Goal: Information Seeking & Learning: Learn about a topic

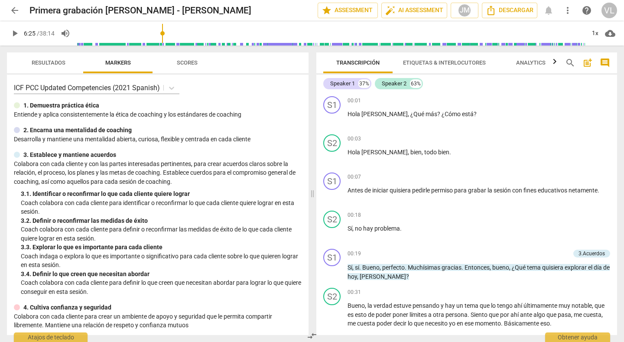
scroll to position [634, 0]
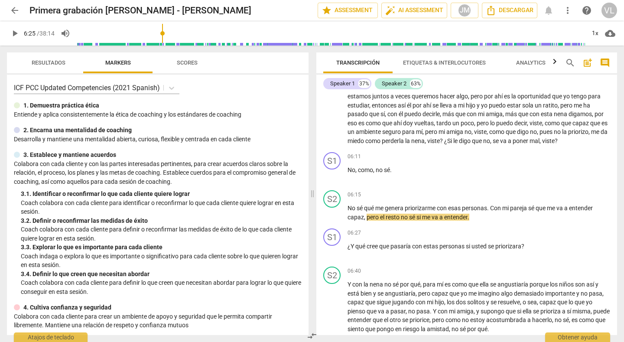
click at [16, 12] on span "arrow_back" at bounding box center [15, 10] width 10 height 10
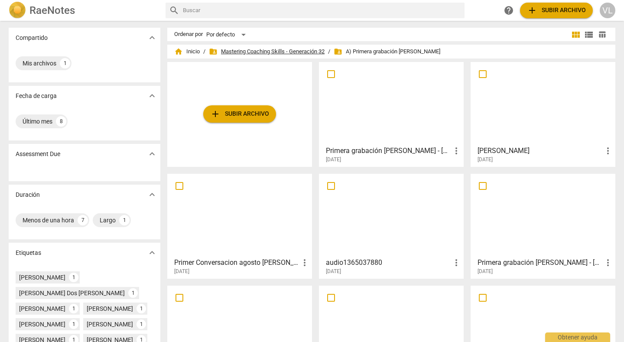
click at [291, 51] on span "folder_shared Mastering Coaching Skills - Generación 32" at bounding box center [267, 51] width 116 height 9
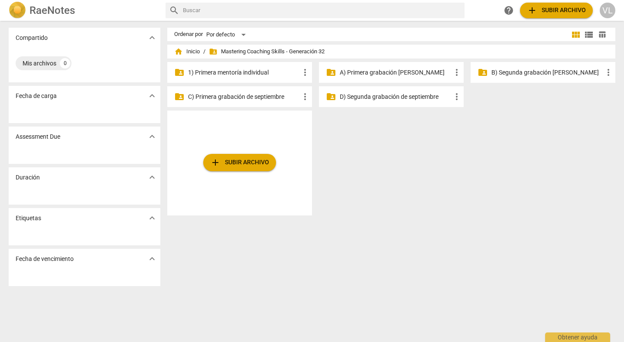
click at [361, 72] on p "A) Primera grabación [PERSON_NAME]" at bounding box center [396, 72] width 112 height 9
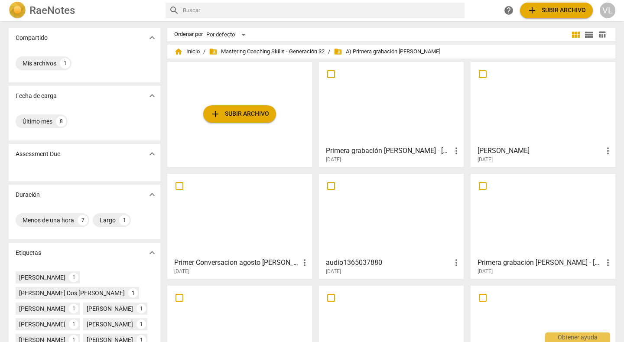
click at [283, 47] on span "folder_shared Mastering Coaching Skills - Generación 32" at bounding box center [267, 51] width 116 height 9
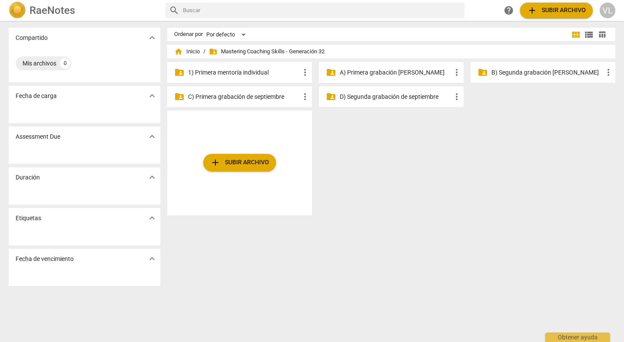
click at [528, 78] on div "folder_shared B) Segunda grabación [PERSON_NAME] more_vert" at bounding box center [543, 72] width 145 height 21
click at [524, 74] on p "B) Segunda grabación [PERSON_NAME]" at bounding box center [548, 72] width 112 height 9
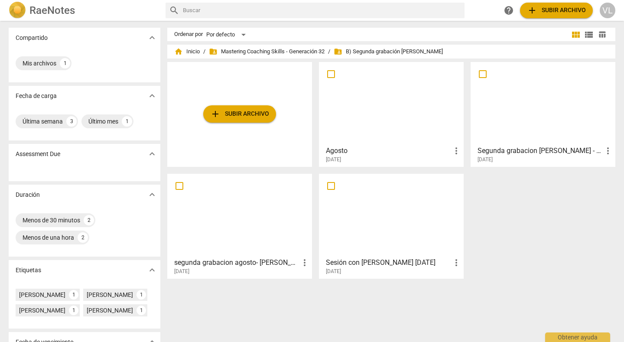
click at [232, 215] on div at bounding box center [239, 215] width 139 height 77
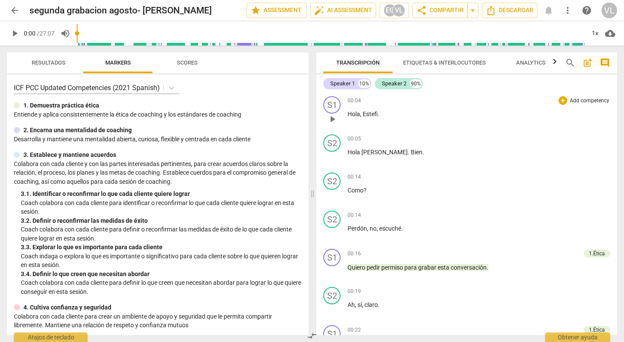
click at [583, 123] on div "00:04 + Add competency keyboard_arrow_right Hola , [PERSON_NAME] ." at bounding box center [479, 111] width 263 height 31
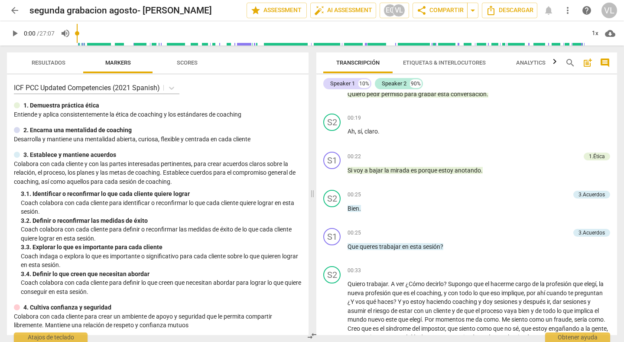
scroll to position [191, 0]
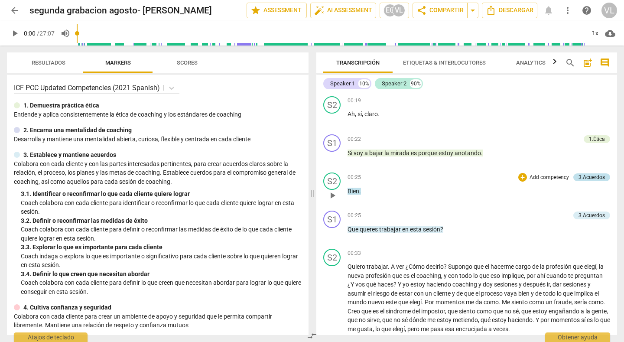
click at [593, 176] on div "3.Acuerdos" at bounding box center [592, 177] width 26 height 8
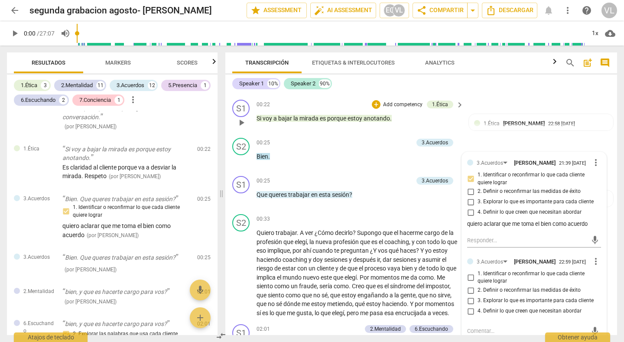
scroll to position [243, 0]
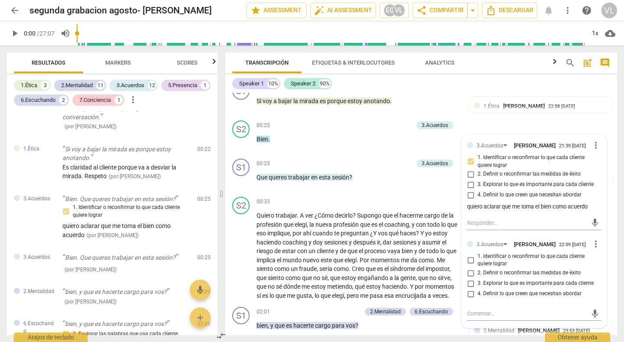
click at [532, 83] on div "Speaker 1 10% Speaker 2 90%" at bounding box center [421, 83] width 378 height 15
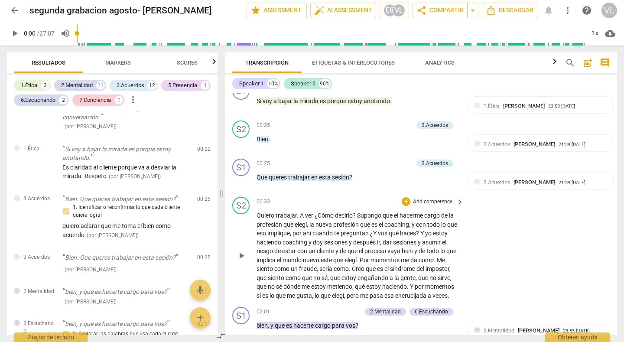
click at [515, 235] on div "S2 play_arrow pause 00:33 + Add competency keyboard_arrow_right Quiero trabajar…" at bounding box center [421, 248] width 392 height 110
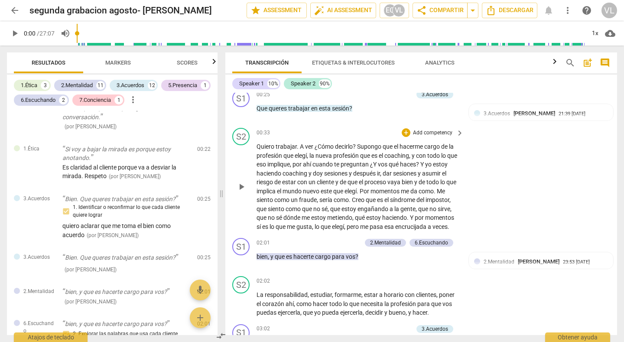
scroll to position [312, 0]
click at [458, 241] on span "keyboard_arrow_right" at bounding box center [460, 243] width 10 height 10
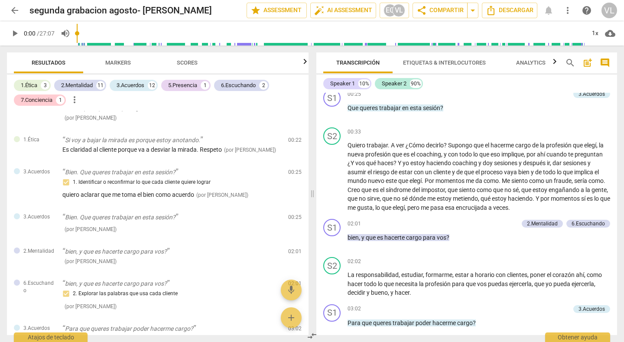
click at [121, 63] on span "Markers" at bounding box center [118, 62] width 26 height 7
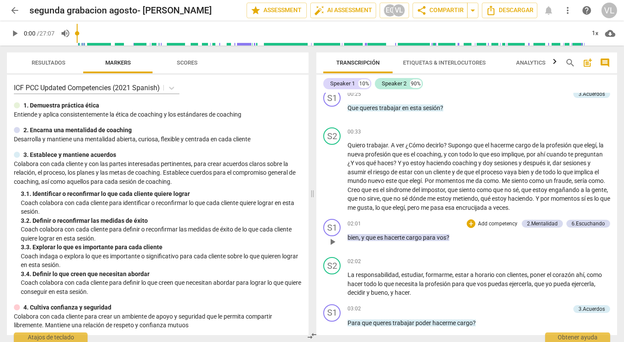
click at [502, 244] on div "02:01 + Add competency 2.Mentalidad 6.Escuchando keyboard_arrow_right bien , y …" at bounding box center [479, 234] width 263 height 31
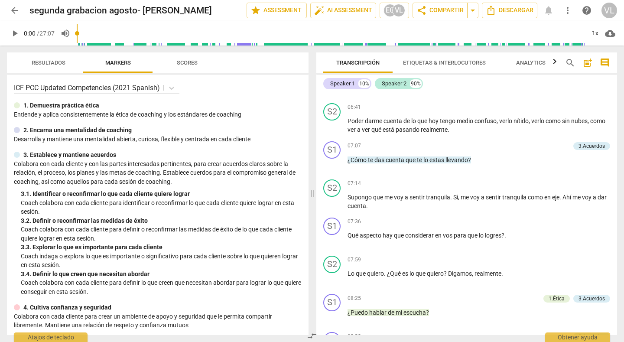
scroll to position [1023, 0]
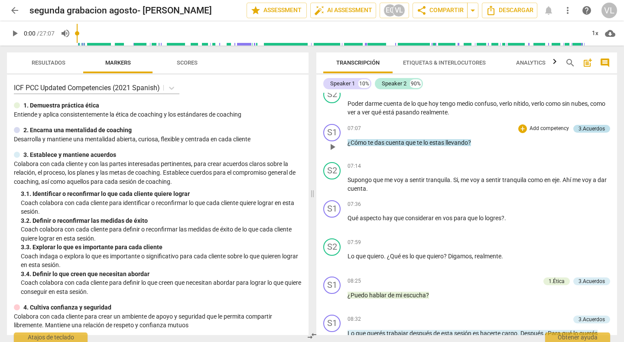
click at [592, 127] on div "3.Acuerdos" at bounding box center [592, 129] width 26 height 8
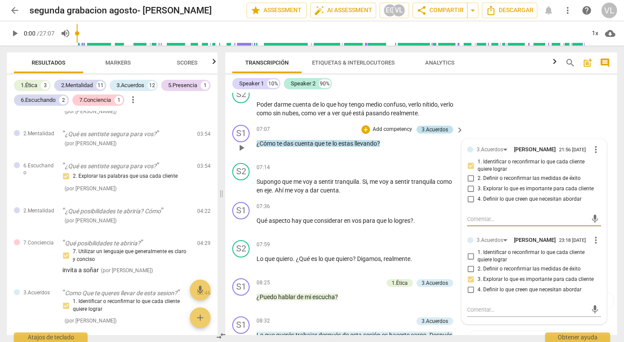
scroll to position [612, 0]
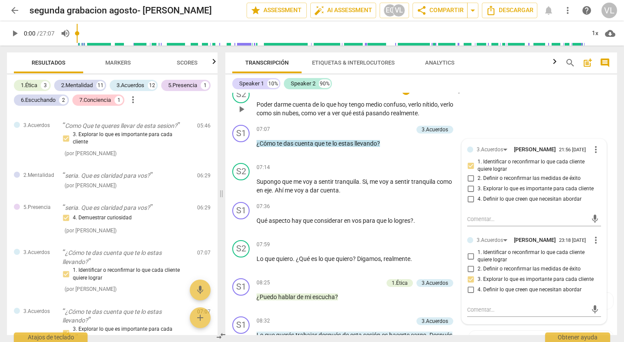
click at [558, 114] on div "S2 play_arrow pause 06:41 + Add competency keyboard_arrow_right Poder darme cue…" at bounding box center [421, 101] width 392 height 39
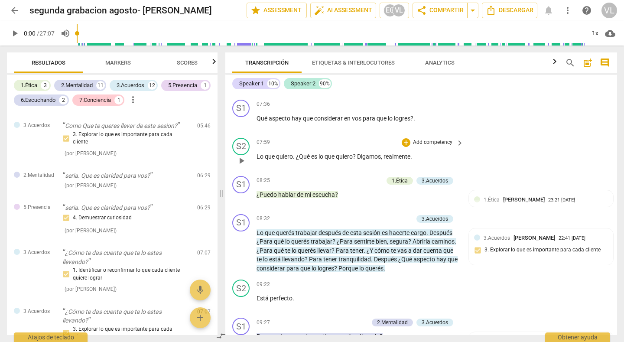
scroll to position [1184, 0]
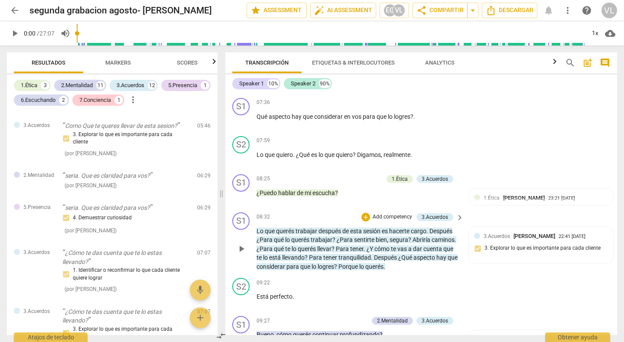
click at [457, 218] on span "keyboard_arrow_right" at bounding box center [460, 217] width 10 height 10
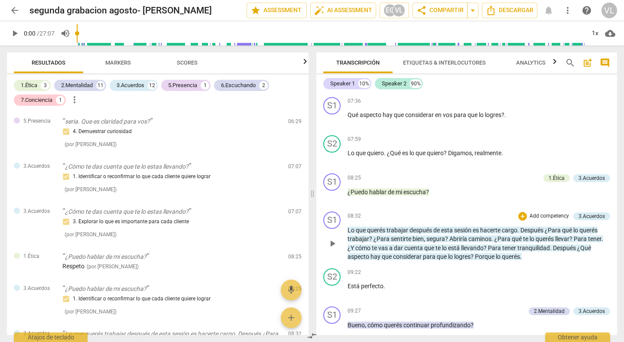
scroll to position [535, 0]
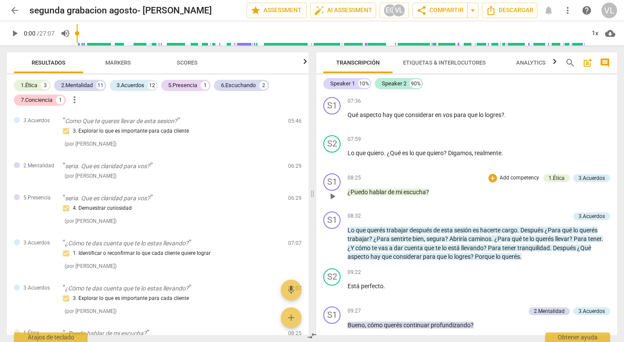
click at [464, 199] on div "08:25 + Add competency 1.Ética 3.Acuerdos keyboard_arrow_right ¿Puedo hablar de…" at bounding box center [479, 188] width 263 height 31
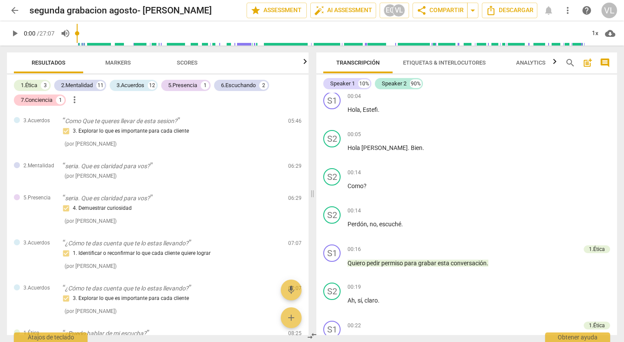
scroll to position [0, 0]
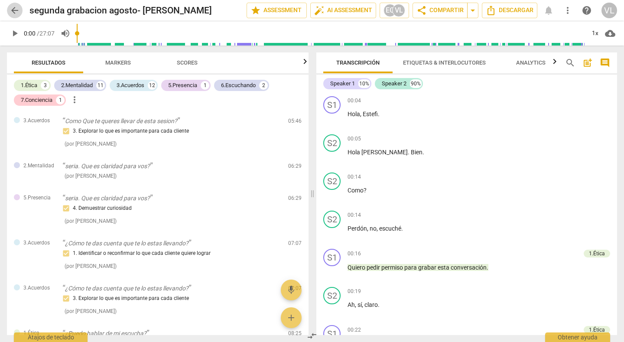
click at [13, 8] on span "arrow_back" at bounding box center [15, 10] width 10 height 10
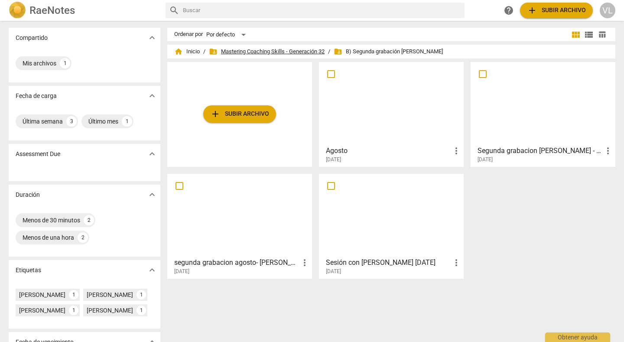
click at [263, 53] on span "folder_shared Mastering Coaching Skills - Generación 32" at bounding box center [267, 51] width 116 height 9
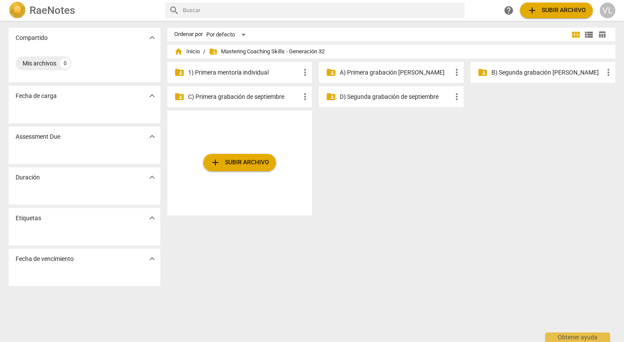
click at [379, 75] on p "A) Primera grabación [PERSON_NAME]" at bounding box center [396, 72] width 112 height 9
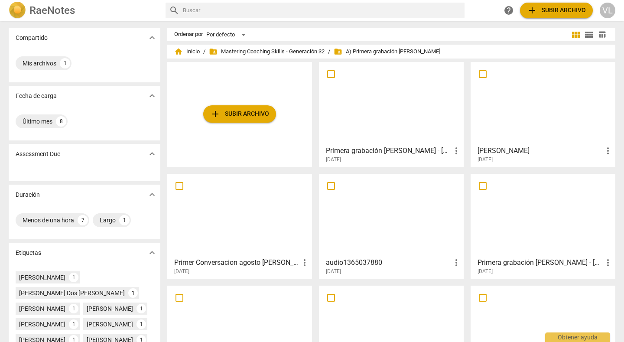
click at [391, 112] on div at bounding box center [391, 103] width 139 height 77
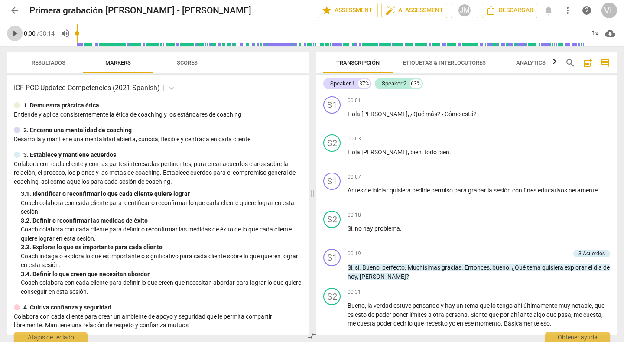
click at [14, 36] on span "play_arrow" at bounding box center [15, 33] width 10 height 10
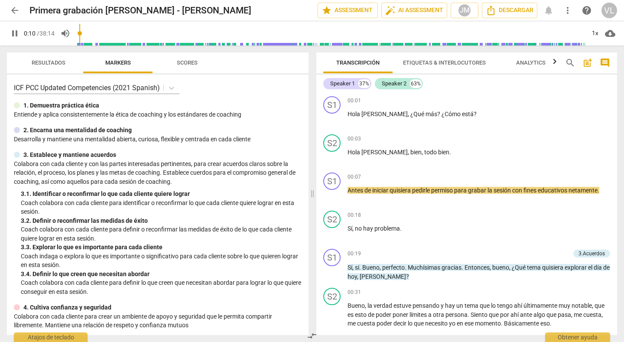
click at [184, 42] on input "range" at bounding box center [331, 34] width 508 height 28
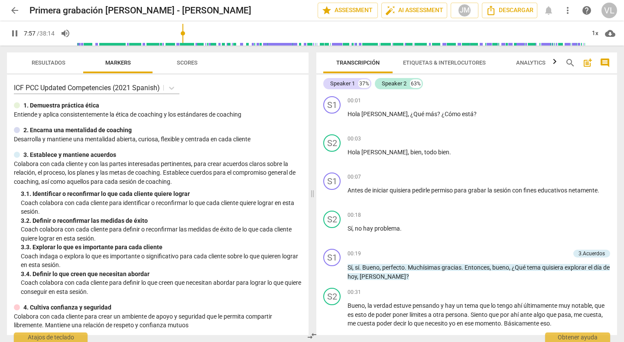
scroll to position [943, 0]
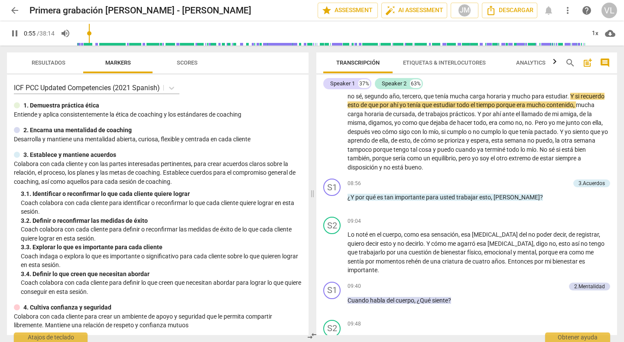
click at [91, 45] on input "range" at bounding box center [331, 34] width 508 height 28
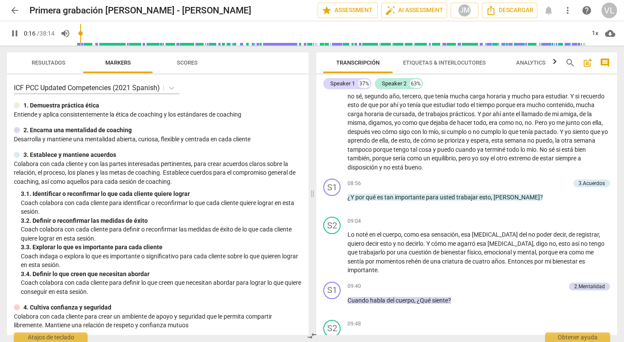
click at [82, 43] on input "range" at bounding box center [331, 34] width 508 height 28
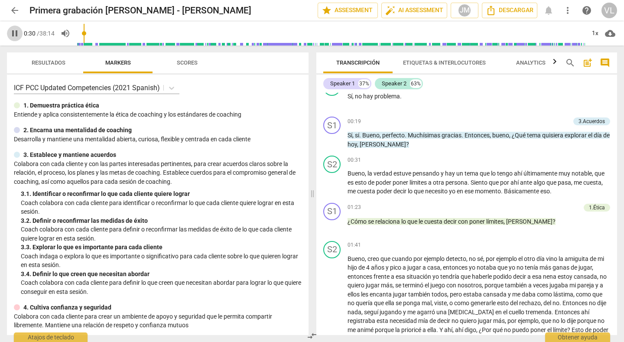
click at [13, 33] on span "pause" at bounding box center [15, 33] width 10 height 10
type input "31"
click at [494, 136] on span "bueno" at bounding box center [500, 135] width 17 height 7
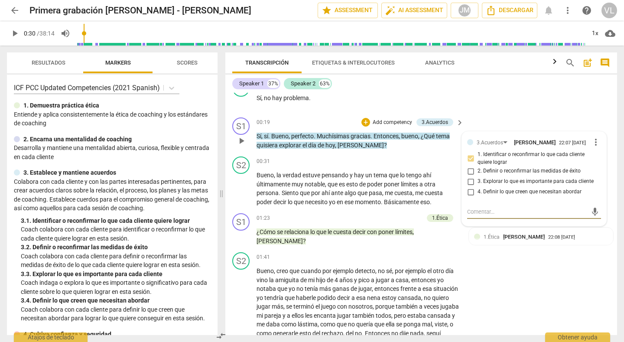
scroll to position [133, 0]
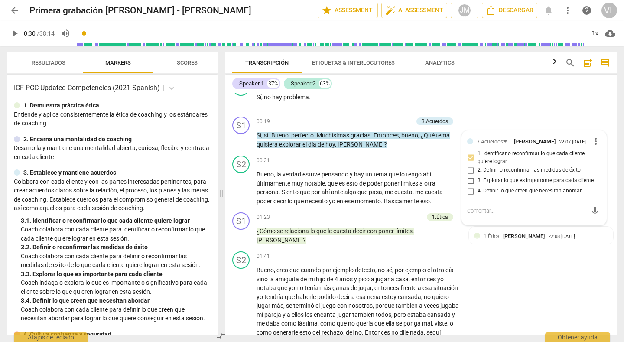
click at [364, 121] on div "+" at bounding box center [366, 121] width 9 height 9
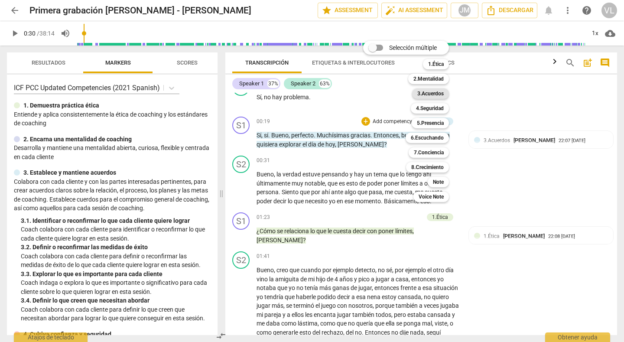
click at [426, 93] on b "3.Acuerdos" at bounding box center [430, 93] width 26 height 10
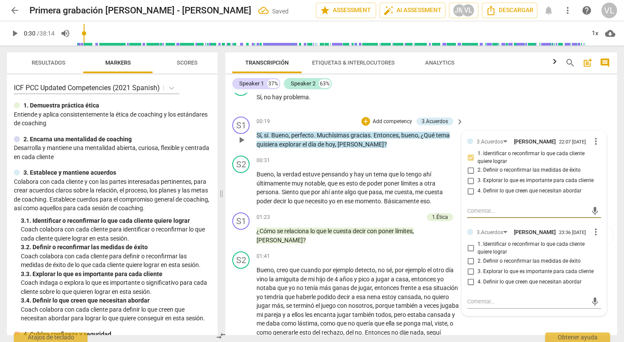
click at [469, 248] on input "1. Identificar o reconfirmar lo que cada cliente quiere lograr" at bounding box center [471, 248] width 14 height 10
checkbox input "true"
click at [473, 105] on div "S2 play_arrow pause 00:18 + Add competency keyboard_arrow_right Sí , no hay pro…" at bounding box center [421, 94] width 392 height 38
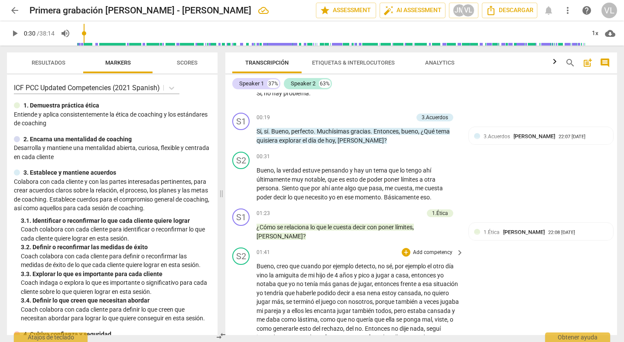
scroll to position [121, 0]
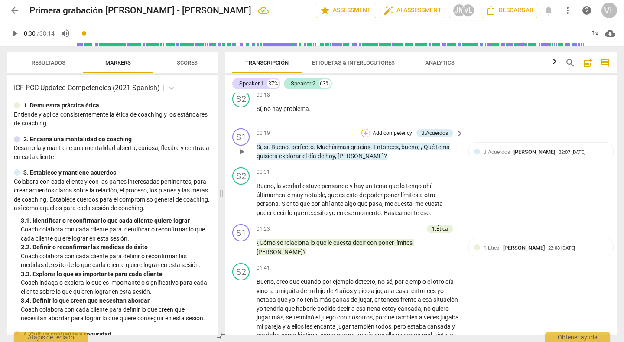
click at [362, 133] on div "+" at bounding box center [366, 133] width 9 height 9
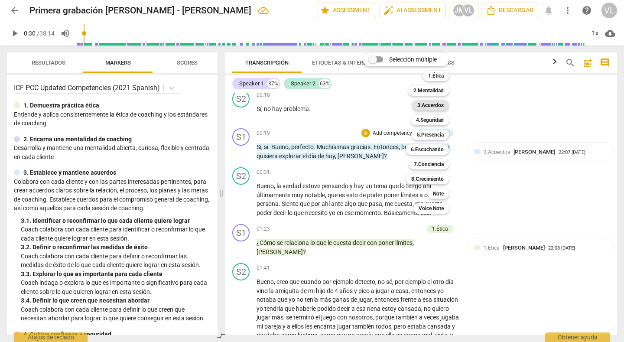
click at [430, 105] on b "3.Acuerdos" at bounding box center [430, 105] width 26 height 10
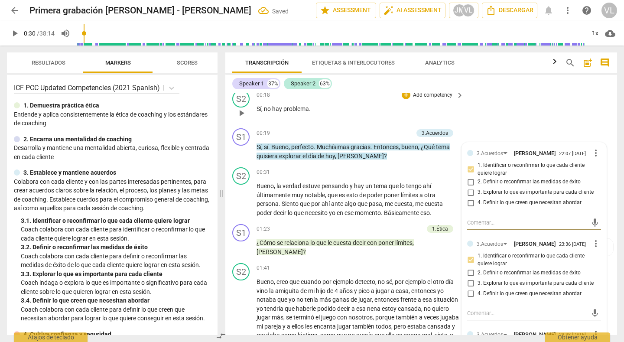
click at [477, 121] on div "S2 play_arrow pause 00:18 + Add competency keyboard_arrow_right Sí , no hay pro…" at bounding box center [421, 106] width 392 height 38
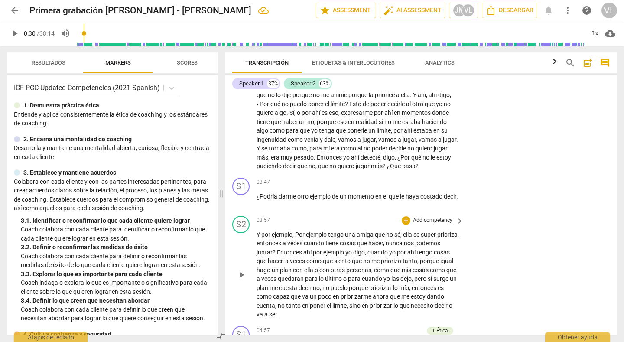
scroll to position [399, 0]
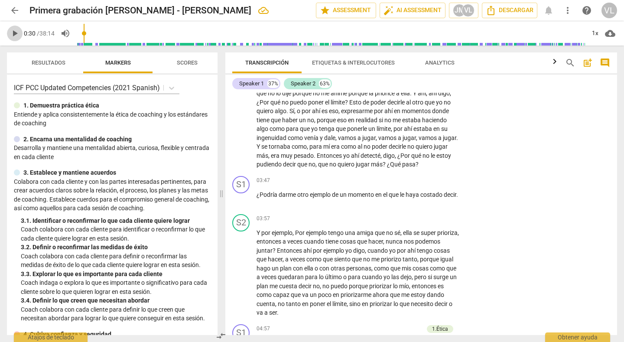
click at [16, 32] on span "play_arrow" at bounding box center [15, 33] width 10 height 10
type input "34"
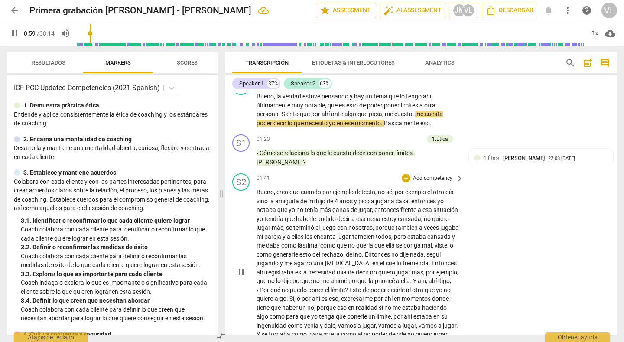
click at [586, 277] on div "S2 play_arrow pause 01:41 + Add competency keyboard_arrow_right Bueno , creo qu…" at bounding box center [421, 265] width 392 height 190
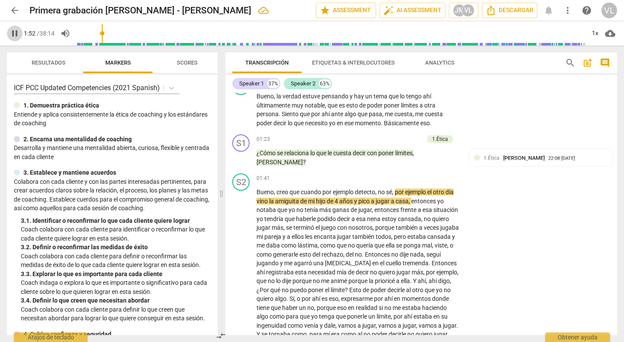
click at [13, 33] on span "pause" at bounding box center [15, 33] width 10 height 10
type input "113"
click at [375, 137] on div "+" at bounding box center [376, 139] width 9 height 9
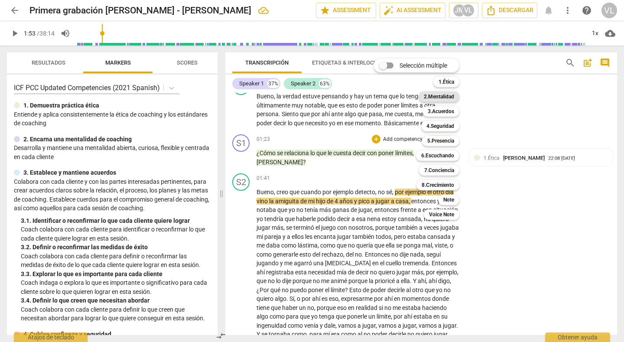
click at [435, 96] on b "2.Mentalidad" at bounding box center [439, 96] width 30 height 10
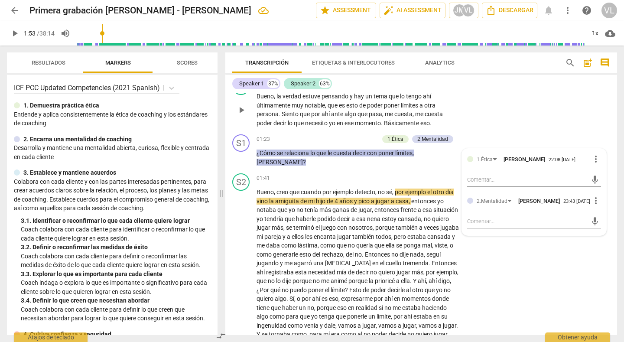
click at [501, 98] on div "S2 play_arrow pause 00:31 + Add competency keyboard_arrow_right Bueno , la verd…" at bounding box center [421, 102] width 392 height 57
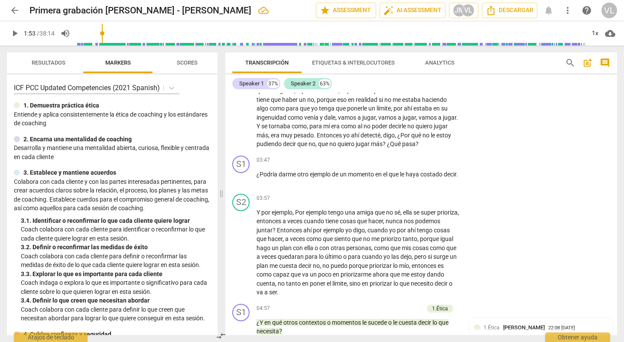
scroll to position [436, 0]
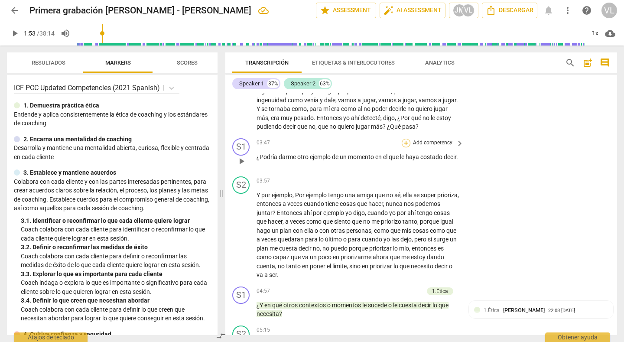
click at [404, 147] on div "+" at bounding box center [406, 143] width 9 height 9
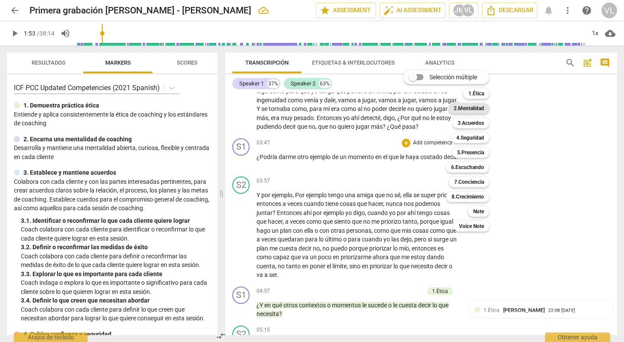
click at [464, 107] on b "2.Mentalidad" at bounding box center [469, 108] width 30 height 10
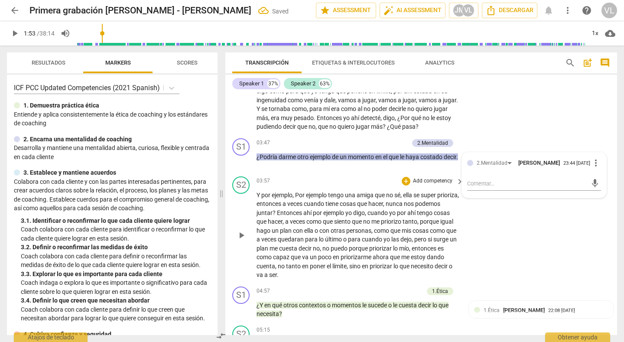
click at [505, 236] on div "S2 play_arrow pause 03:57 + Add competency keyboard_arrow_right Y por ejemplo ,…" at bounding box center [421, 228] width 392 height 110
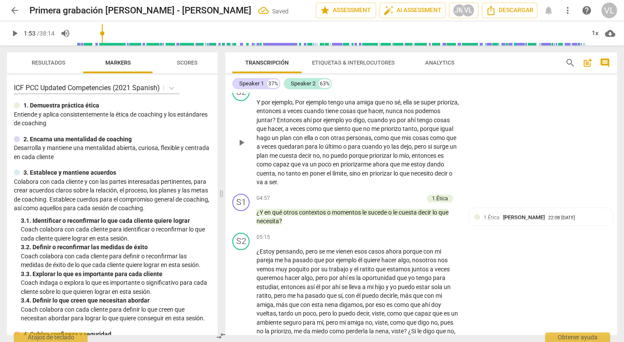
scroll to position [593, 0]
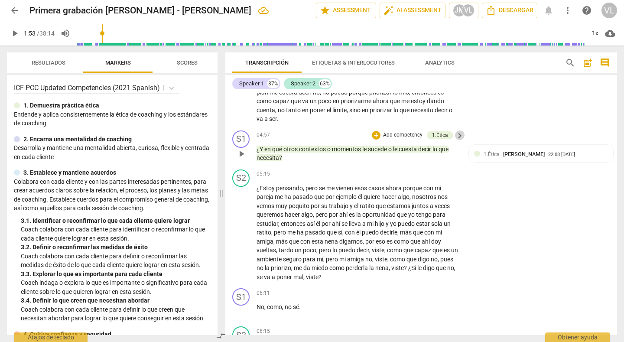
click at [455, 141] on span "keyboard_arrow_right" at bounding box center [460, 135] width 10 height 10
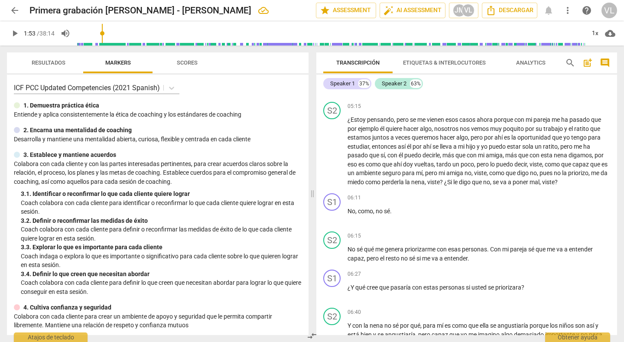
scroll to position [527, 0]
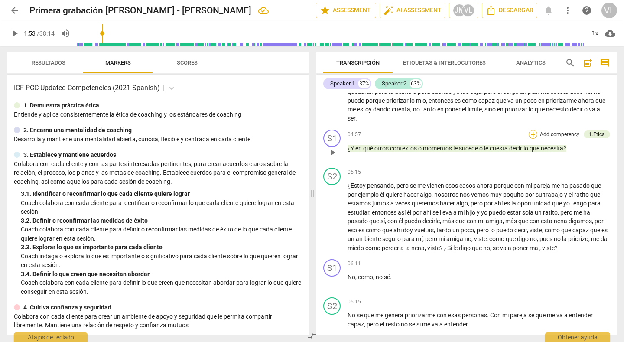
click at [531, 133] on div "+" at bounding box center [533, 134] width 9 height 9
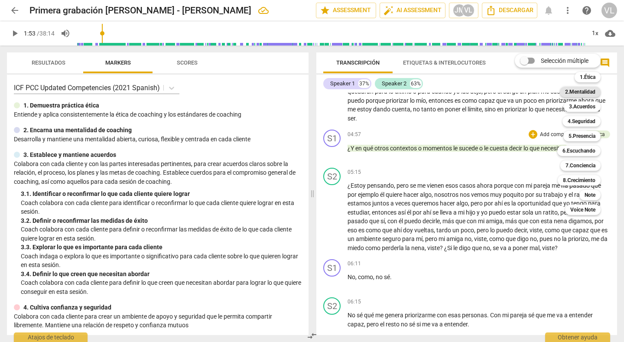
click at [576, 90] on b "2.Mentalidad" at bounding box center [580, 92] width 30 height 10
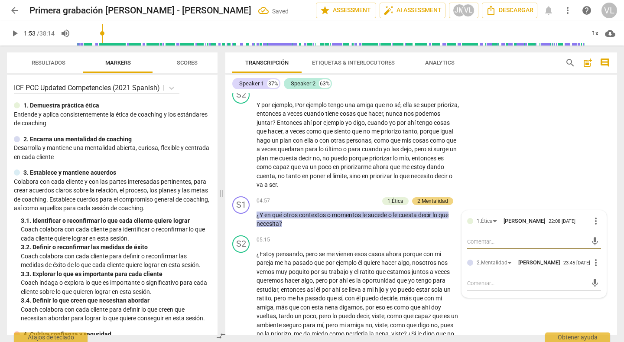
scroll to position [593, 0]
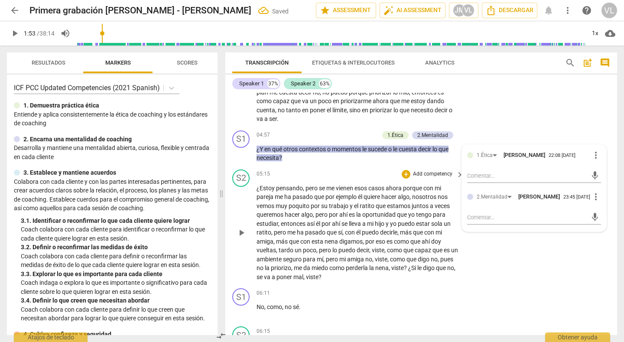
click at [528, 285] on div "S2 play_arrow pause 05:15 + Add competency keyboard_arrow_right ¿Estoy pensando…" at bounding box center [421, 225] width 392 height 119
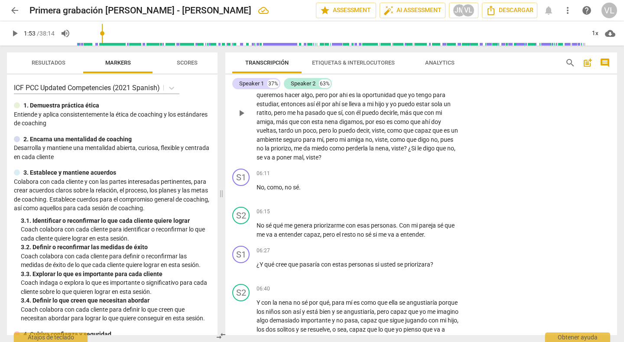
scroll to position [714, 0]
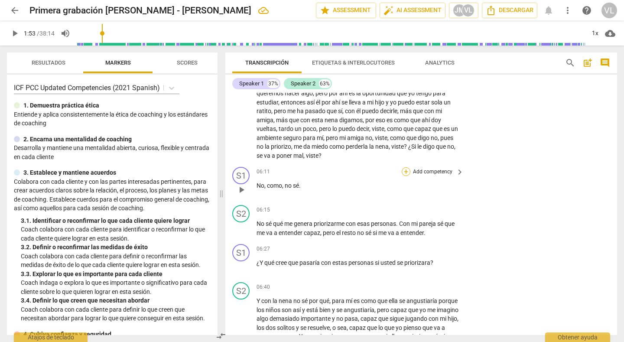
click at [403, 176] on div "+" at bounding box center [406, 171] width 9 height 9
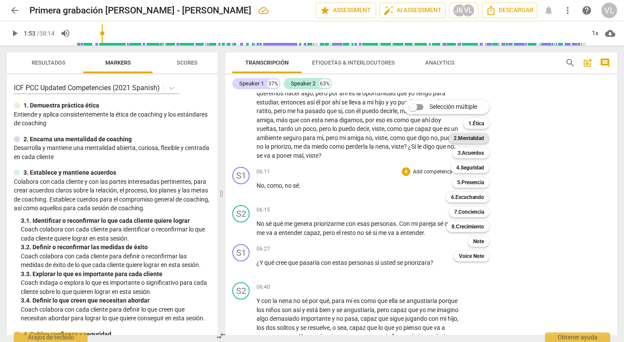
click at [472, 137] on b "2.Mentalidad" at bounding box center [469, 138] width 30 height 10
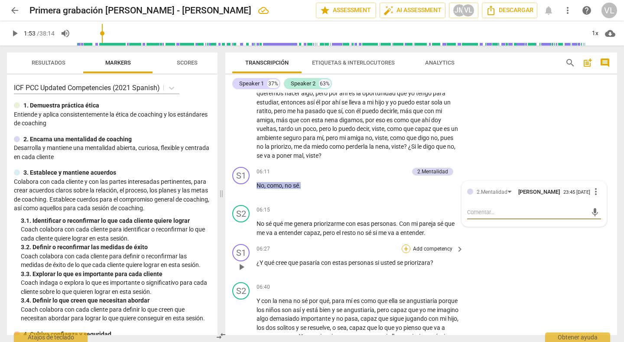
click at [403, 253] on div "+" at bounding box center [406, 248] width 9 height 9
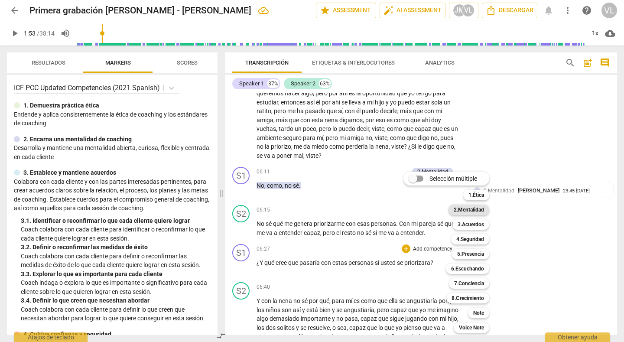
click at [469, 208] on b "2.Mentalidad" at bounding box center [469, 210] width 30 height 10
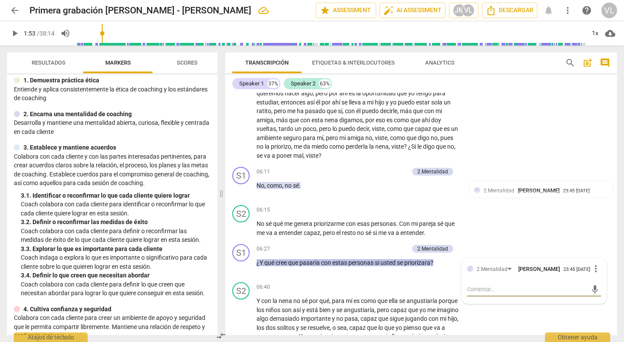
scroll to position [28, 0]
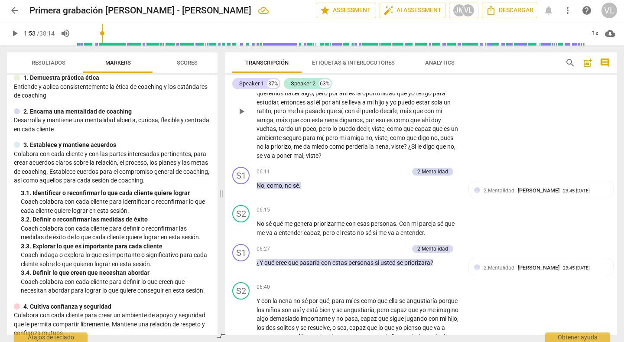
click at [506, 139] on div "S2 play_arrow pause 05:15 + Add competency keyboard_arrow_right ¿Estoy pensando…" at bounding box center [421, 104] width 392 height 119
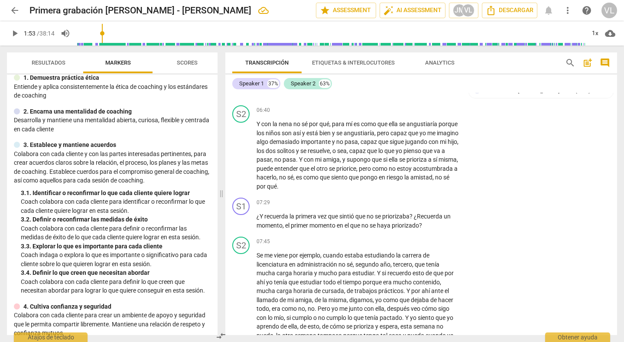
scroll to position [905, 0]
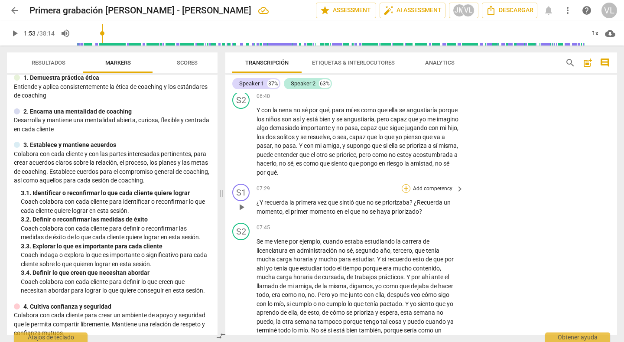
click at [402, 193] on div "+" at bounding box center [406, 188] width 9 height 9
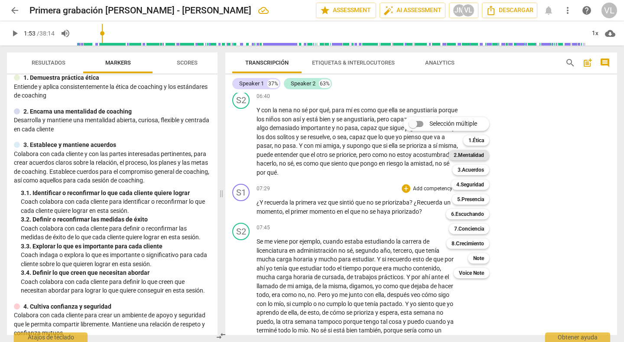
click at [463, 152] on b "2.Mentalidad" at bounding box center [469, 155] width 30 height 10
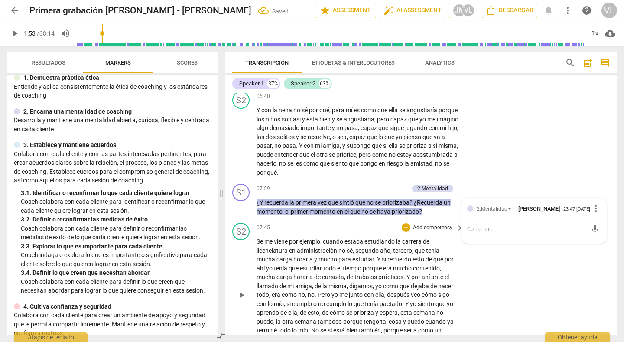
click at [504, 277] on div "S2 play_arrow pause 07:45 + Add competency keyboard_arrow_right Se me viene por…" at bounding box center [421, 287] width 392 height 137
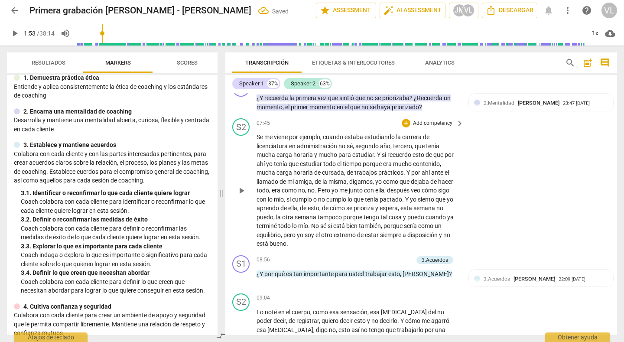
scroll to position [1061, 0]
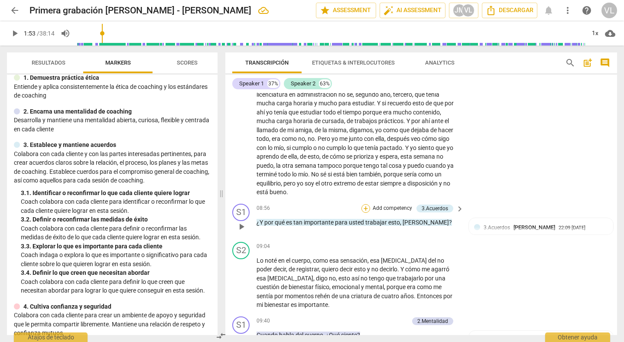
click at [363, 213] on div "+" at bounding box center [366, 208] width 9 height 9
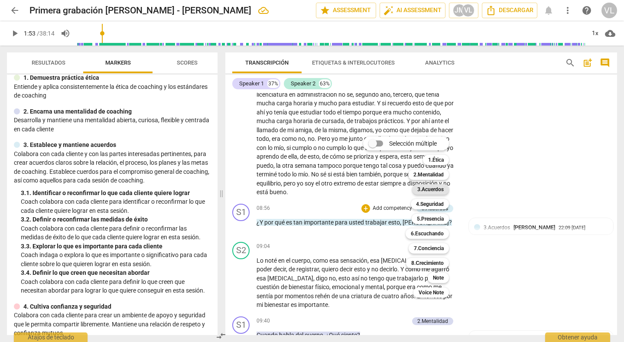
click at [432, 189] on b "3.Acuerdos" at bounding box center [430, 189] width 26 height 10
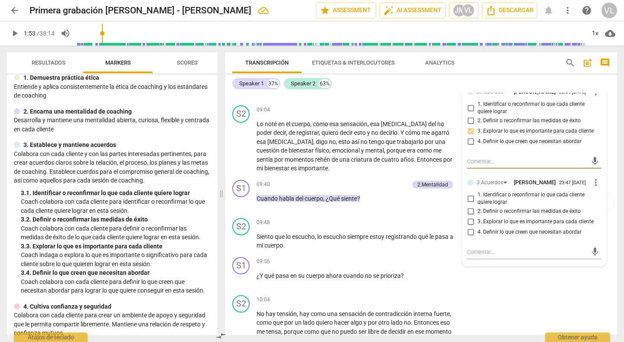
scroll to position [1167, 0]
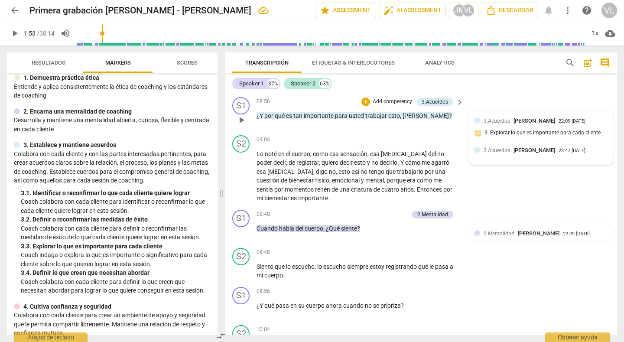
click at [479, 153] on div at bounding box center [477, 150] width 6 height 6
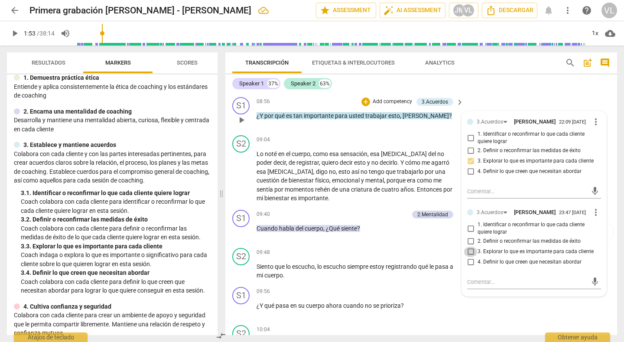
click at [468, 257] on input "3. Explorar lo que es importante para cada cliente" at bounding box center [471, 252] width 14 height 10
checkbox input "true"
click at [473, 322] on div "S1 play_arrow pause 09:56 + Add competency keyboard_arrow_right ¿Y qué pasa en …" at bounding box center [421, 302] width 392 height 38
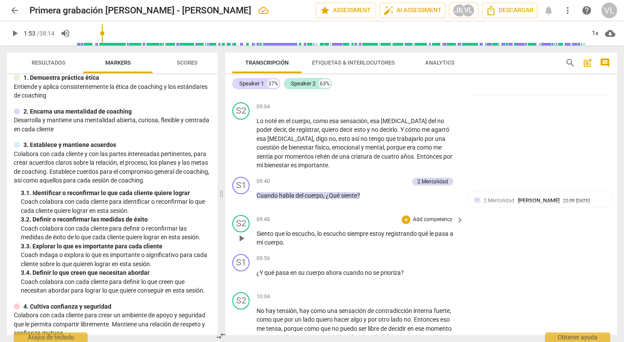
scroll to position [1202, 0]
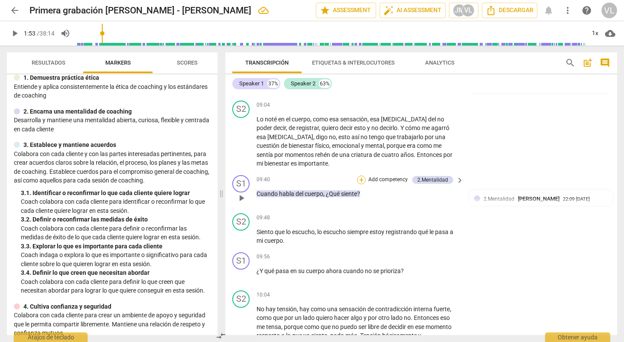
click at [358, 184] on div "+" at bounding box center [361, 180] width 9 height 9
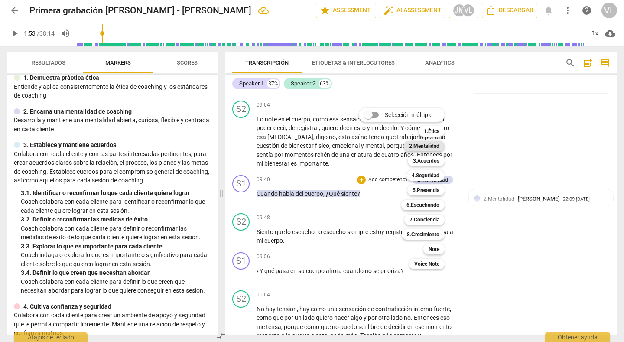
click at [429, 146] on b "2.Mentalidad" at bounding box center [424, 146] width 30 height 10
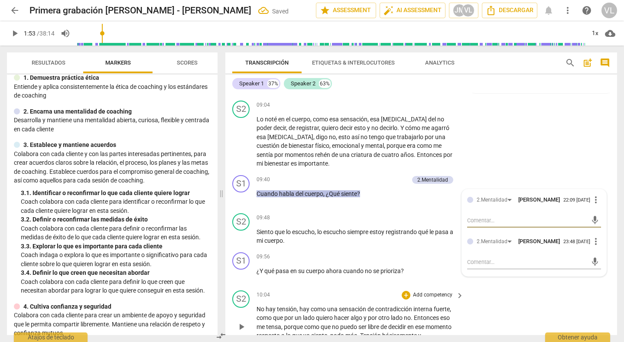
click at [509, 314] on div "S2 play_arrow pause 10:04 + Add competency keyboard_arrow_right No hay tensión …" at bounding box center [421, 320] width 392 height 66
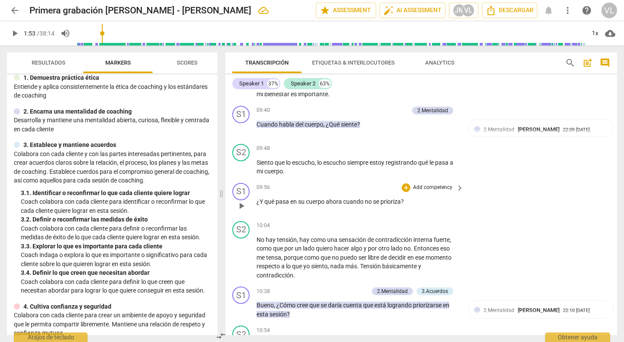
scroll to position [1306, 0]
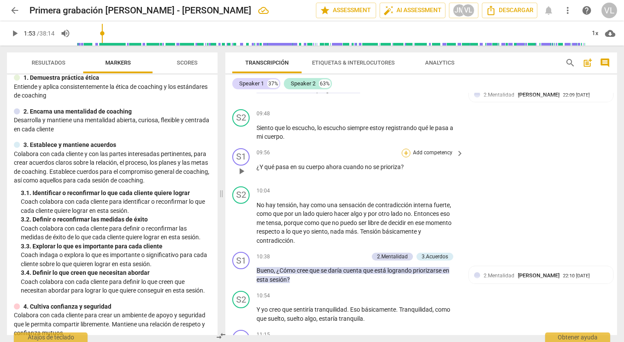
click at [404, 157] on div "+" at bounding box center [406, 153] width 9 height 9
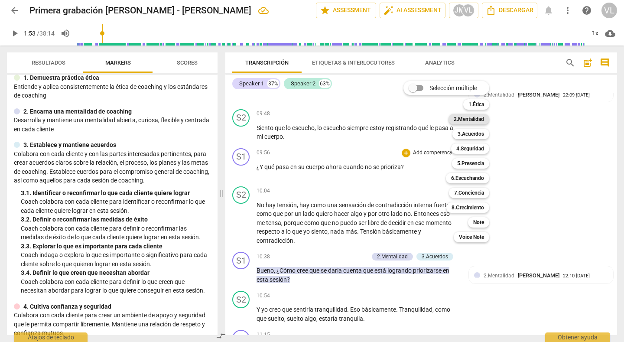
click at [462, 117] on b "2.Mentalidad" at bounding box center [469, 119] width 30 height 10
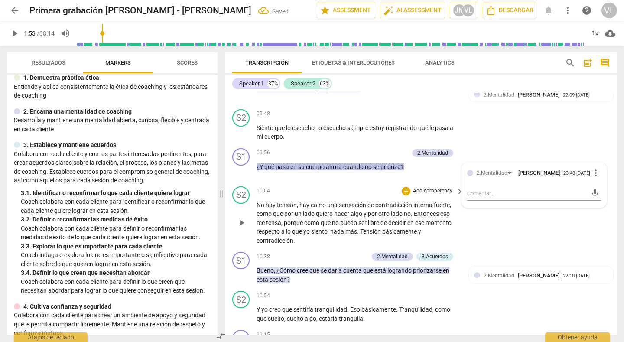
click at [517, 240] on div "S2 play_arrow pause 10:04 + Add competency keyboard_arrow_right No hay tensión …" at bounding box center [421, 216] width 392 height 66
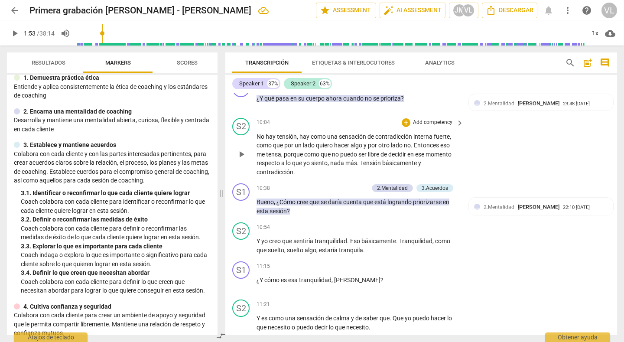
scroll to position [1375, 0]
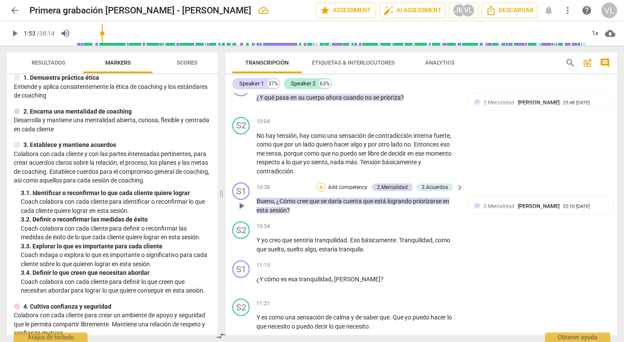
click at [318, 192] on div "+" at bounding box center [321, 187] width 9 height 9
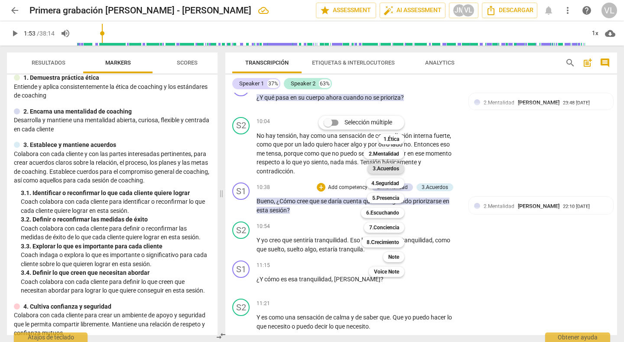
click at [385, 169] on b "3.Acuerdos" at bounding box center [386, 168] width 26 height 10
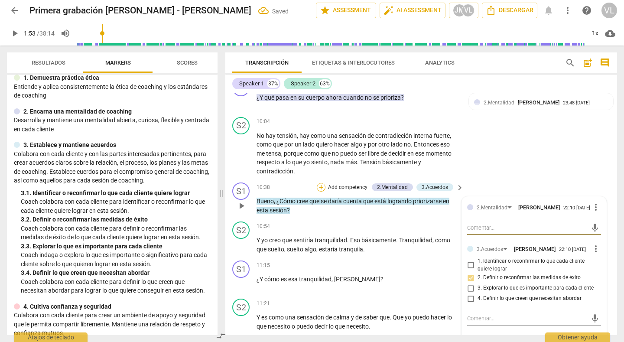
click at [319, 192] on div "+" at bounding box center [321, 187] width 9 height 9
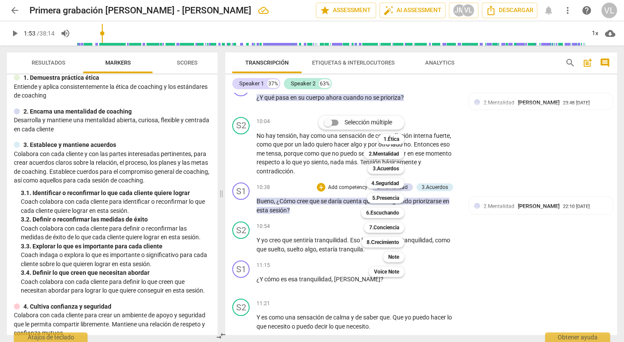
click at [499, 163] on div at bounding box center [312, 171] width 624 height 342
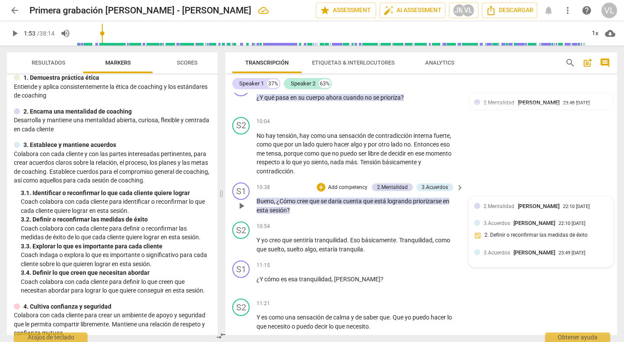
click at [516, 256] on span "[PERSON_NAME]" at bounding box center [535, 252] width 42 height 7
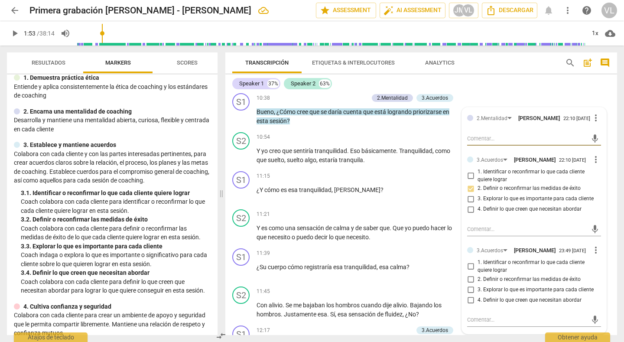
scroll to position [1474, 0]
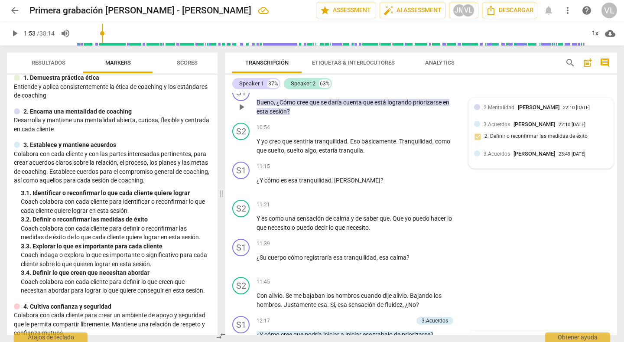
click at [517, 157] on span "[PERSON_NAME]" at bounding box center [535, 153] width 42 height 7
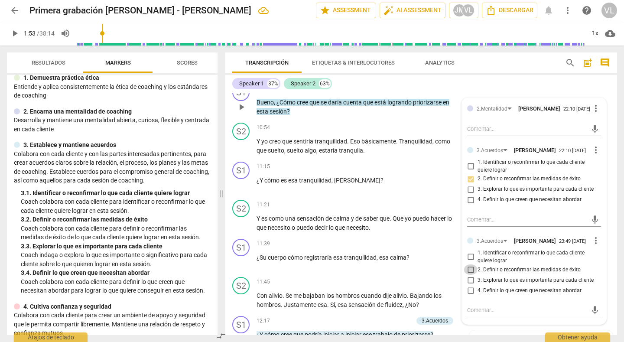
click at [469, 275] on input "2. Definir o reconfirmar las medidas de éxito" at bounding box center [471, 269] width 14 height 10
checkbox input "true"
click at [492, 81] on div "Speaker 1 37% Speaker 2 63%" at bounding box center [421, 83] width 378 height 15
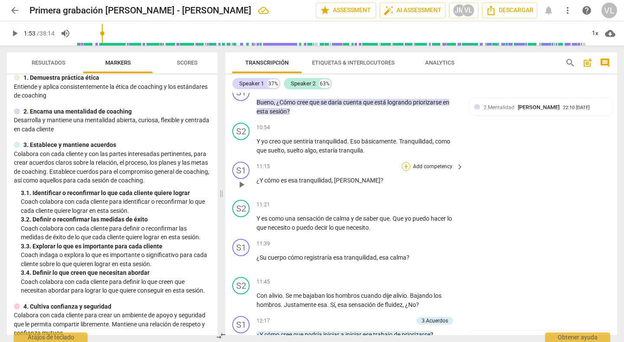
click at [404, 171] on div "+" at bounding box center [406, 166] width 9 height 9
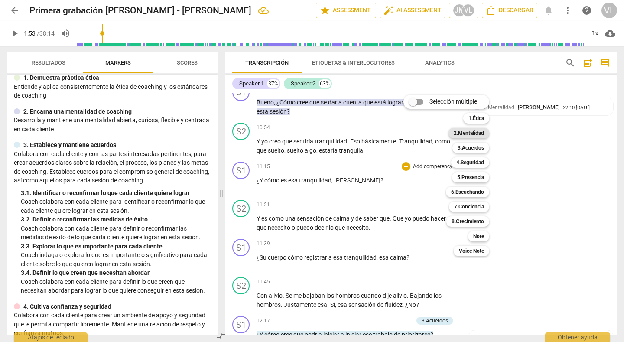
click at [469, 133] on b "2.Mentalidad" at bounding box center [469, 133] width 30 height 10
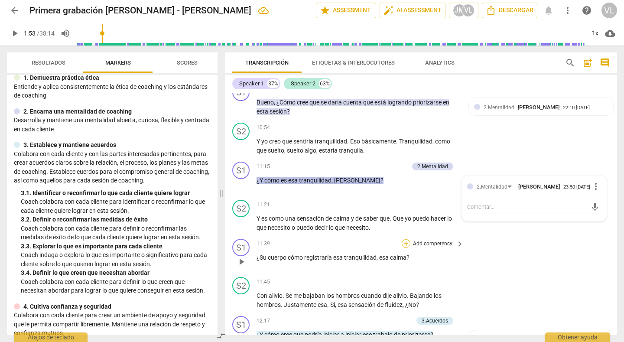
click at [403, 248] on div "+" at bounding box center [406, 243] width 9 height 9
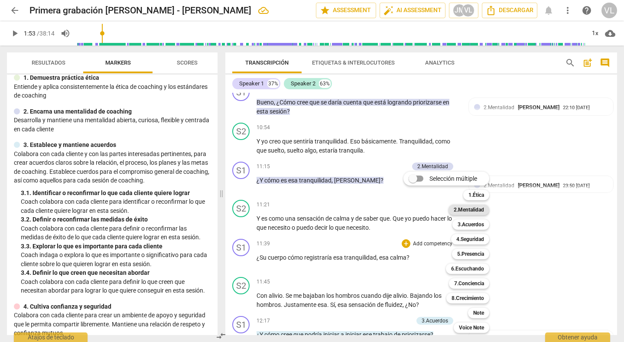
click at [471, 210] on b "2.Mentalidad" at bounding box center [469, 210] width 30 height 10
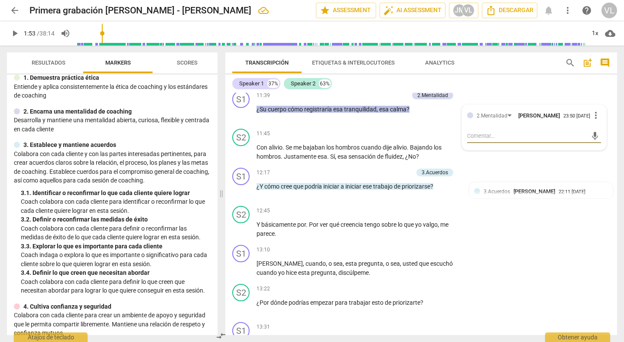
scroll to position [1623, 0]
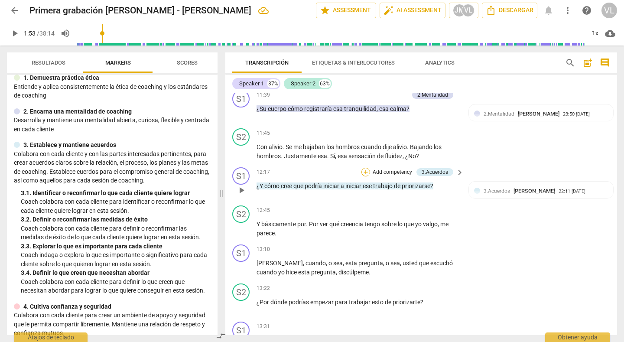
click at [363, 176] on div "+" at bounding box center [366, 172] width 9 height 9
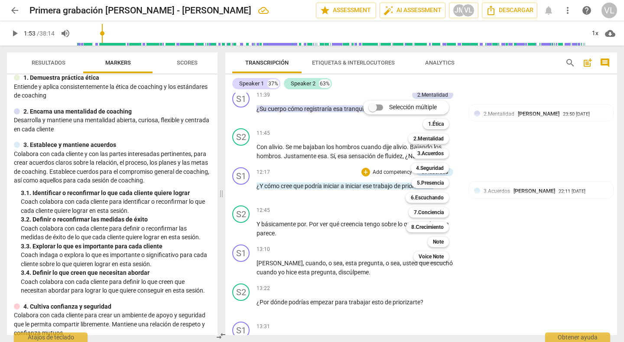
click at [383, 218] on div "Selección múltiple m 1.Ética 1 2.Mentalidad 2 3.Acuerdos 3 4.Seguridad 4 5.Pres…" at bounding box center [413, 181] width 106 height 166
click at [520, 241] on div at bounding box center [312, 171] width 624 height 342
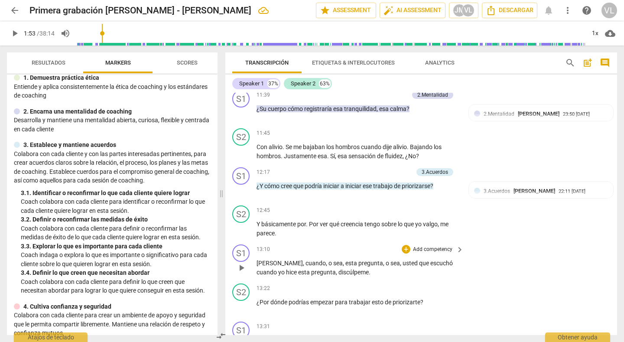
click at [505, 276] on div "S1 play_arrow pause 13:10 + Add competency keyboard_arrow_right [PERSON_NAME] ,…" at bounding box center [421, 260] width 392 height 39
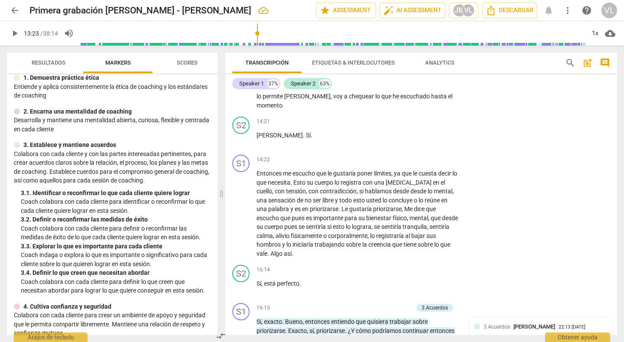
scroll to position [1838, 0]
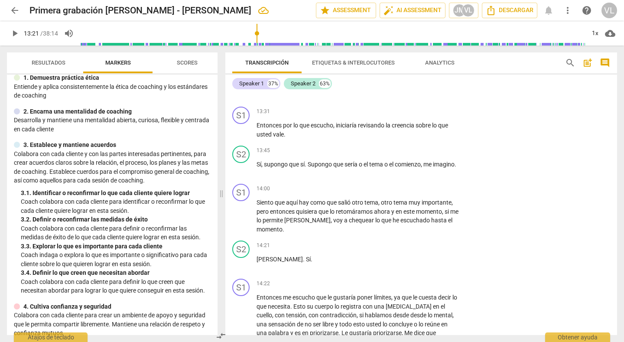
drag, startPoint x: 102, startPoint y: 33, endPoint x: 257, endPoint y: 34, distance: 155.6
click at [257, 34] on input "range" at bounding box center [332, 34] width 505 height 28
click at [12, 35] on span "play_arrow" at bounding box center [15, 33] width 10 height 10
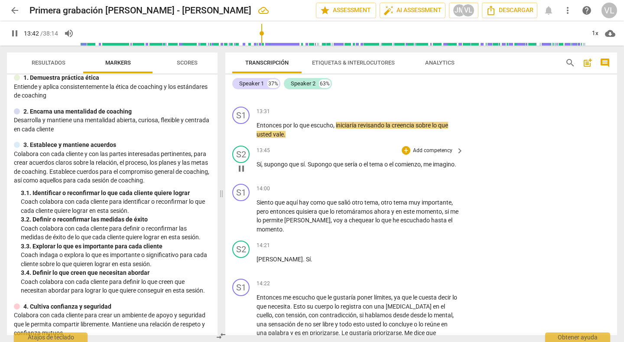
click at [544, 154] on div "S2 play_arrow pause 13:45 + Add competency keyboard_arrow_right Sí , supongo qu…" at bounding box center [421, 161] width 392 height 38
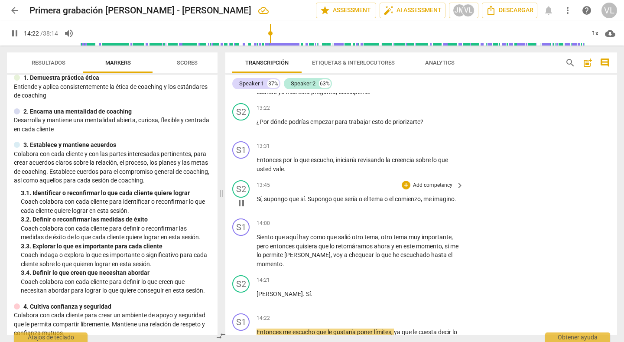
scroll to position [2048, 0]
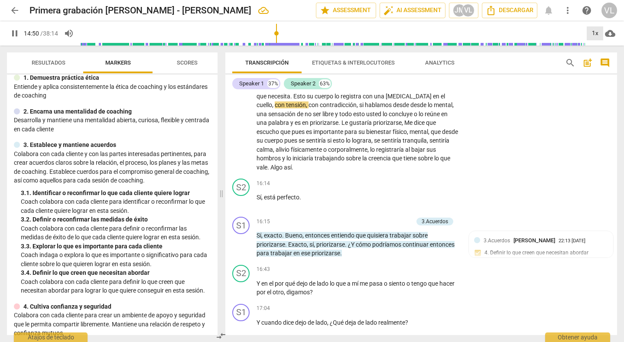
click at [594, 33] on div "1x" at bounding box center [595, 33] width 16 height 14
click at [598, 64] on li "1.25x" at bounding box center [601, 67] width 29 height 16
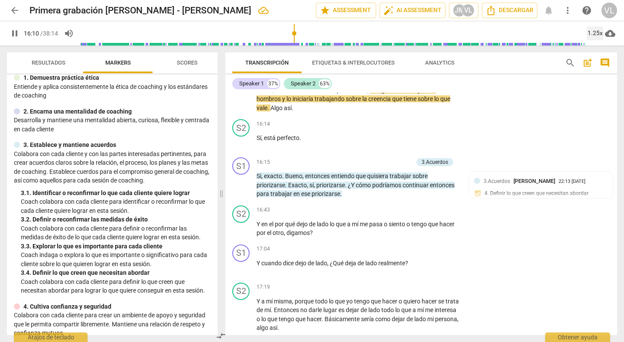
scroll to position [2108, 0]
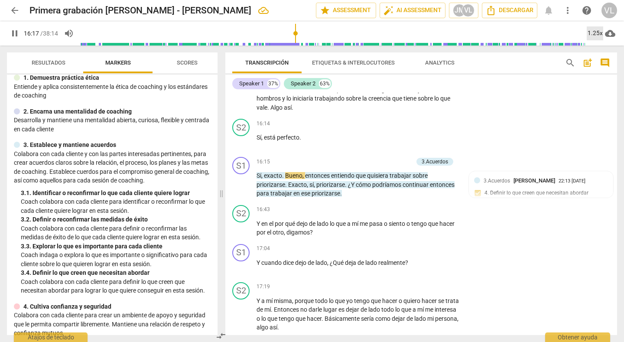
click at [591, 33] on div "1.25x" at bounding box center [595, 33] width 16 height 14
click at [593, 47] on li "1x" at bounding box center [601, 51] width 29 height 16
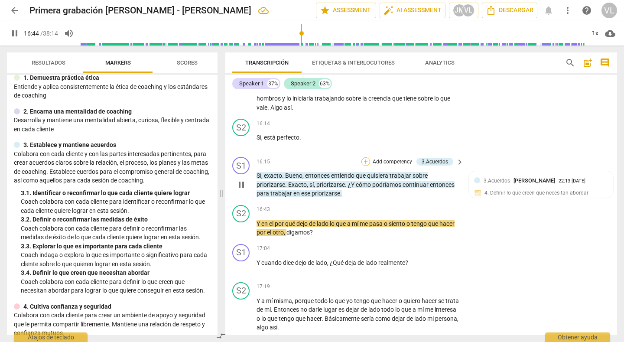
click at [364, 166] on div "+" at bounding box center [366, 161] width 9 height 9
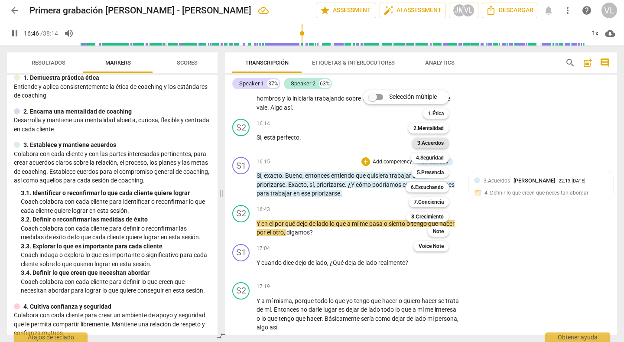
click at [428, 143] on b "3.Acuerdos" at bounding box center [430, 143] width 26 height 10
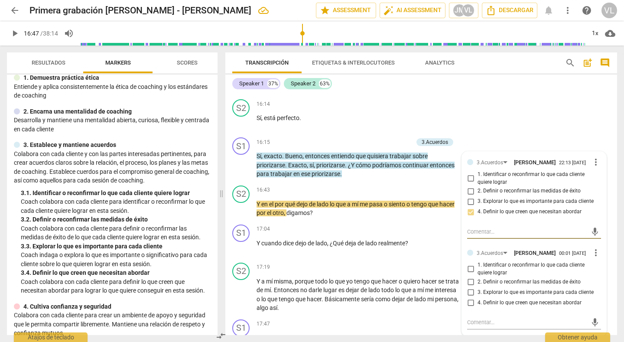
scroll to position [2137, 0]
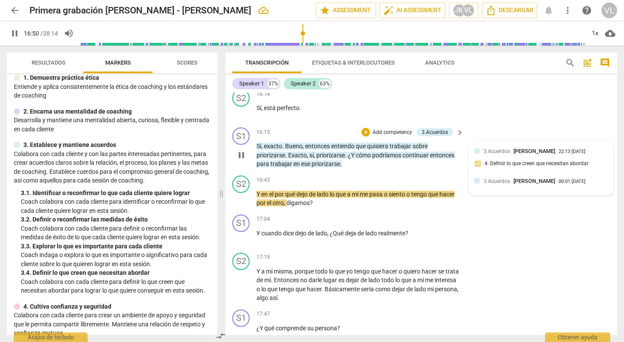
click at [490, 184] on span "3.Acuerdos" at bounding box center [497, 181] width 26 height 6
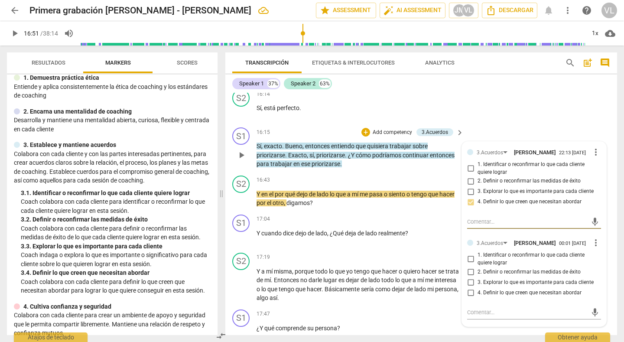
type input "1011"
click at [469, 298] on input "4. Definir lo que creen que necesitan abordar" at bounding box center [471, 292] width 14 height 10
checkbox input "true"
click at [484, 115] on div "S2 play_arrow pause 16:14 + Add competency keyboard_arrow_right Sí , está perfe…" at bounding box center [421, 105] width 392 height 38
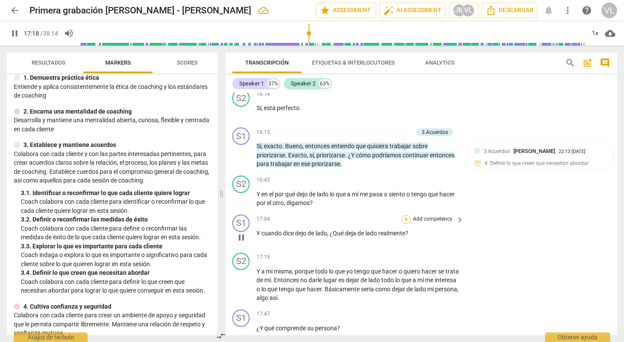
click at [404, 224] on div "+" at bounding box center [406, 219] width 9 height 9
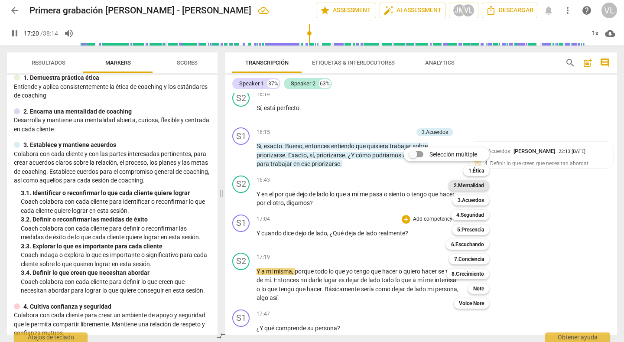
click at [467, 183] on b "2.Mentalidad" at bounding box center [469, 185] width 30 height 10
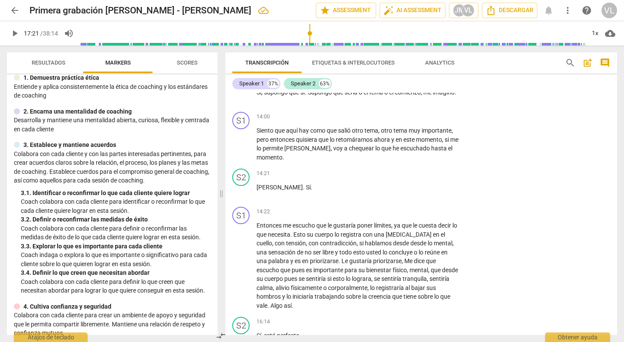
scroll to position [1919, 0]
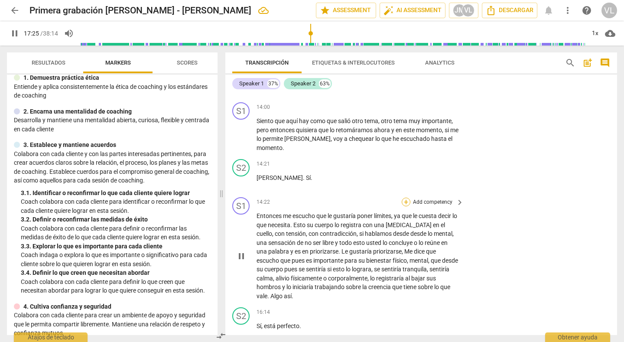
click at [403, 206] on div "+" at bounding box center [406, 202] width 9 height 9
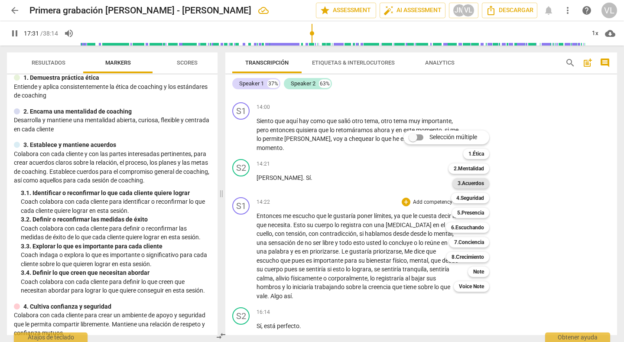
scroll to position [2330, 0]
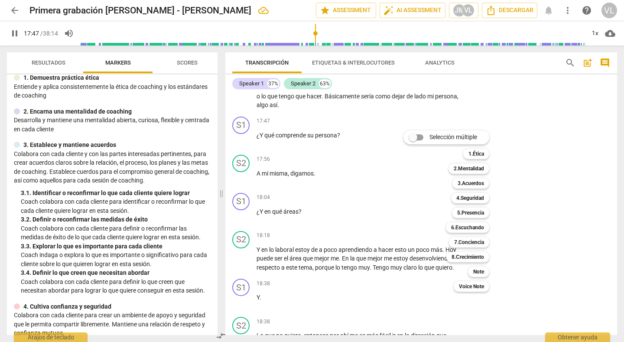
click at [523, 104] on div at bounding box center [312, 171] width 624 height 342
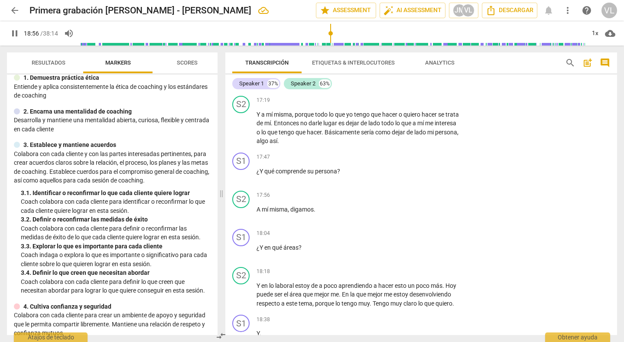
scroll to position [2260, 0]
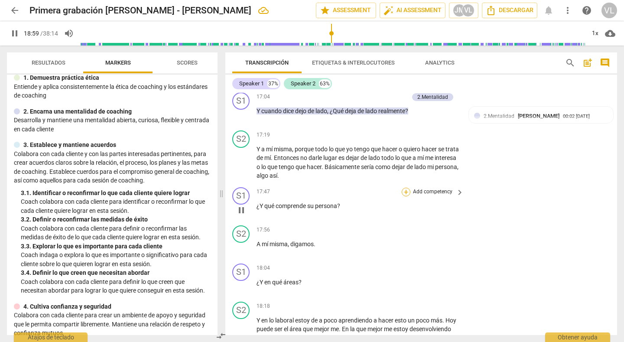
click at [404, 196] on div "+" at bounding box center [406, 192] width 9 height 9
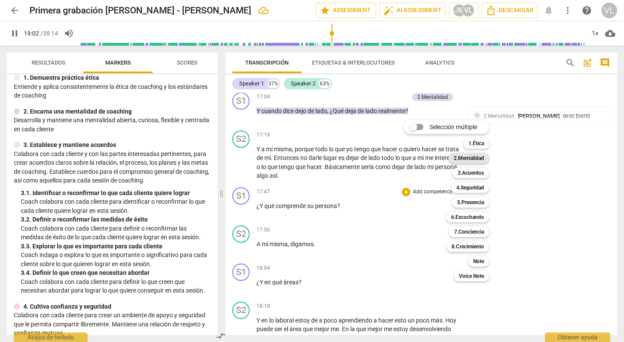
click at [462, 159] on b "2.Mentalidad" at bounding box center [469, 158] width 30 height 10
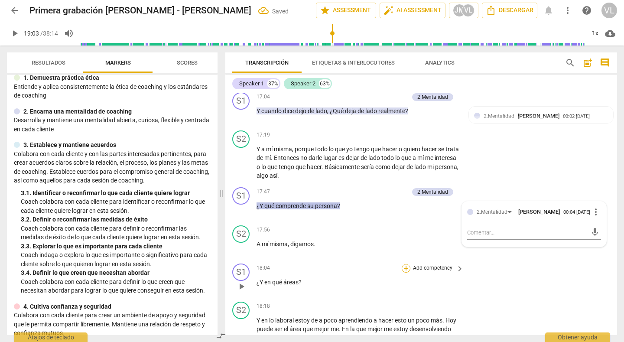
click at [405, 273] on div "+" at bounding box center [406, 268] width 9 height 9
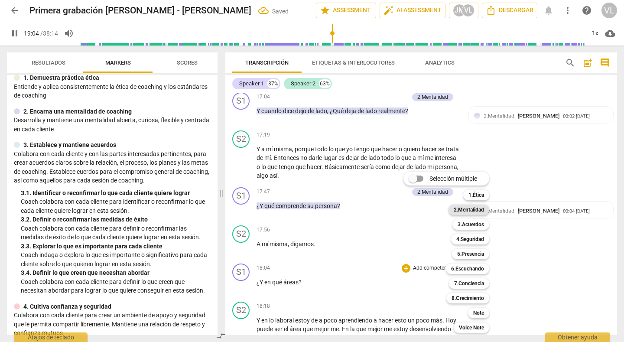
click at [466, 208] on b "2.Mentalidad" at bounding box center [469, 210] width 30 height 10
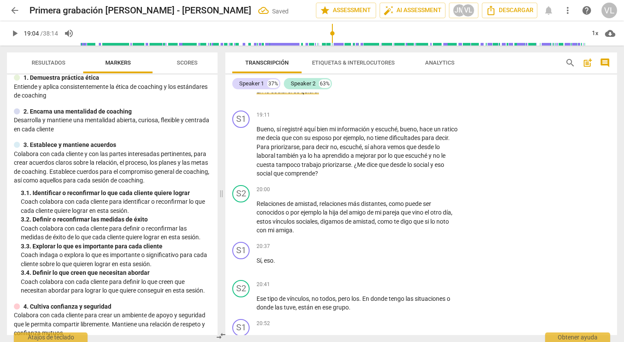
scroll to position [2367, 0]
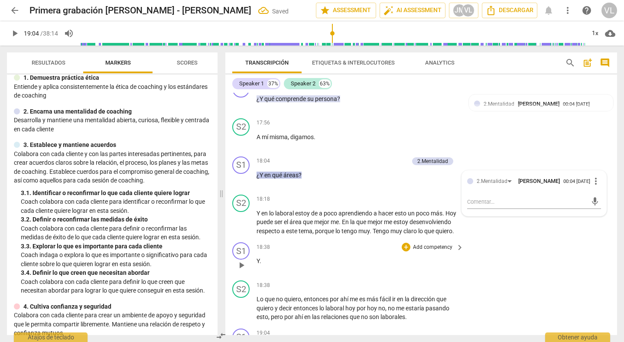
click at [526, 262] on div "S1 play_arrow pause 18:38 + Add competency keyboard_arrow_right Y ." at bounding box center [421, 258] width 392 height 38
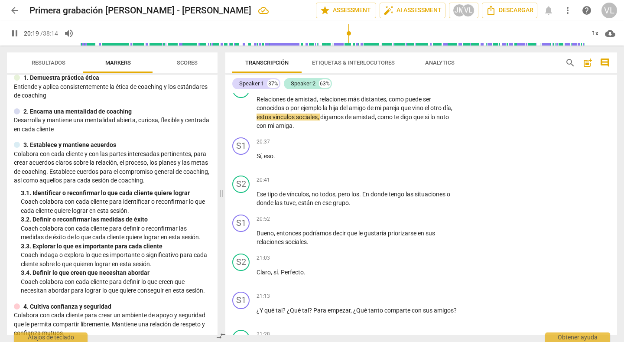
scroll to position [2783, 0]
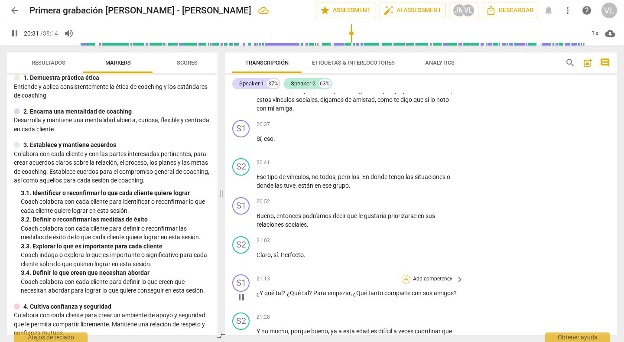
click at [402, 283] on div "+" at bounding box center [406, 279] width 9 height 9
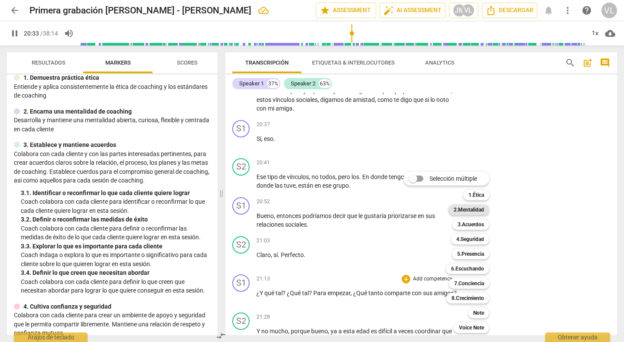
click at [466, 213] on b "2.Mentalidad" at bounding box center [469, 210] width 30 height 10
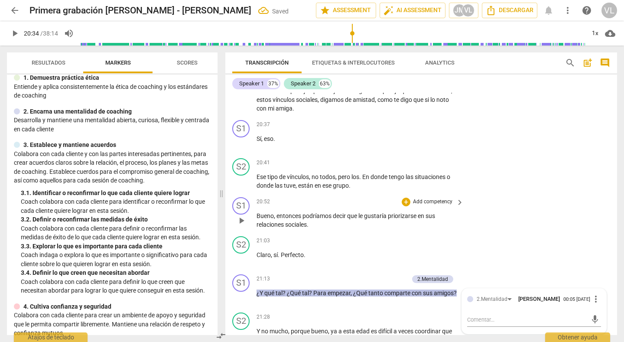
click at [506, 208] on div "S1 play_arrow pause 20:52 + Add competency keyboard_arrow_right Bueno , entonce…" at bounding box center [421, 213] width 392 height 39
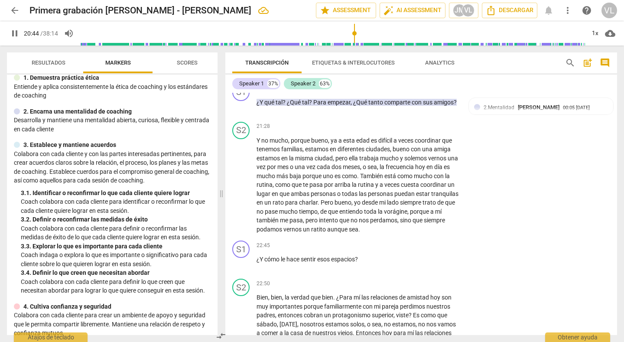
scroll to position [2991, 0]
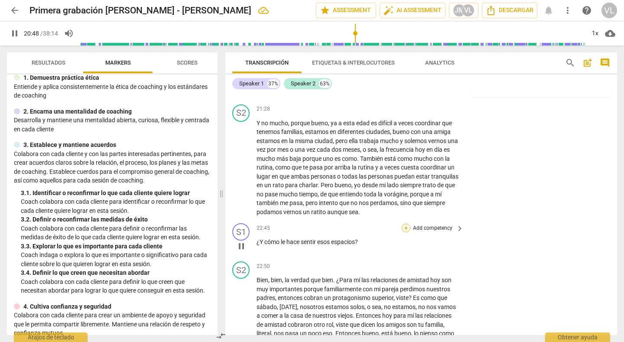
click at [403, 232] on div "+" at bounding box center [406, 228] width 9 height 9
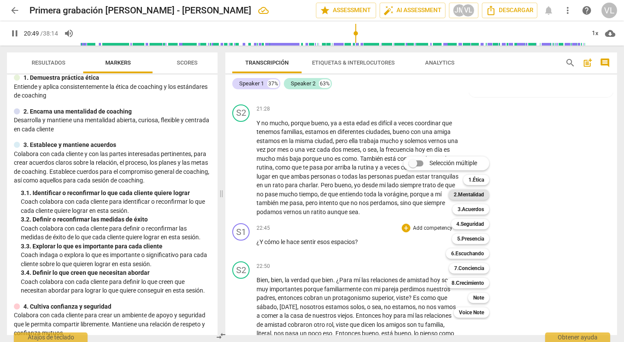
click at [469, 195] on b "2.Mentalidad" at bounding box center [469, 194] width 30 height 10
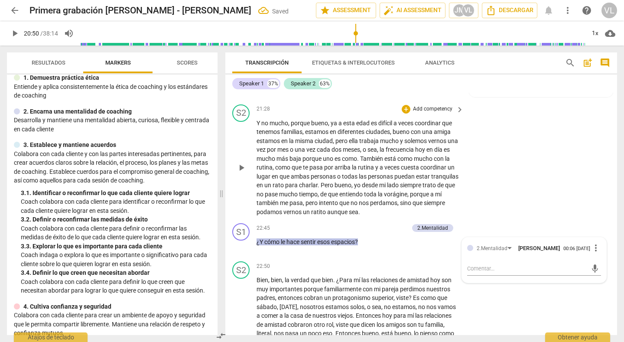
click at [503, 204] on div "S2 play_arrow pause 21:28 + Add competency keyboard_arrow_right Y no mucho , po…" at bounding box center [421, 160] width 392 height 119
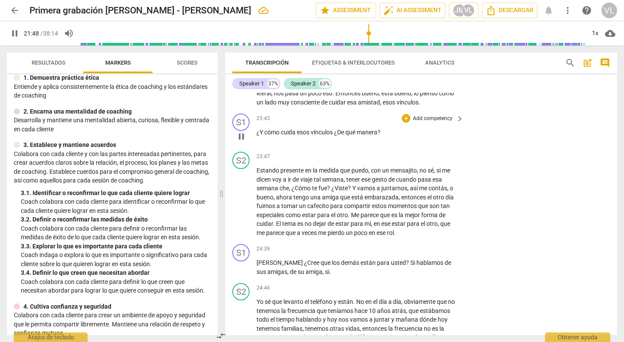
scroll to position [3044, 0]
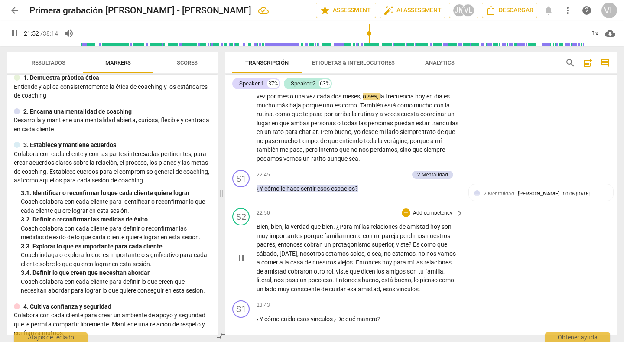
click at [501, 283] on div "S2 play_arrow pause 22:50 + Add competency keyboard_arrow_right Bien , bien , l…" at bounding box center [421, 251] width 392 height 92
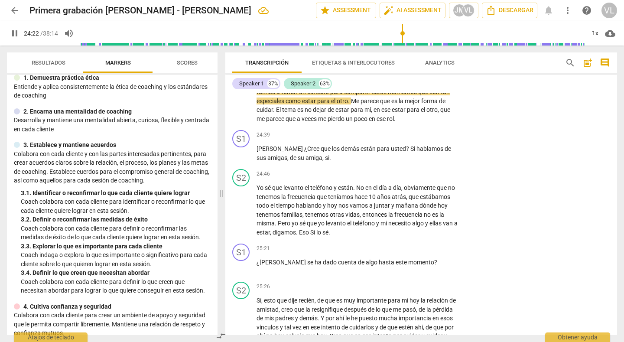
scroll to position [3357, 0]
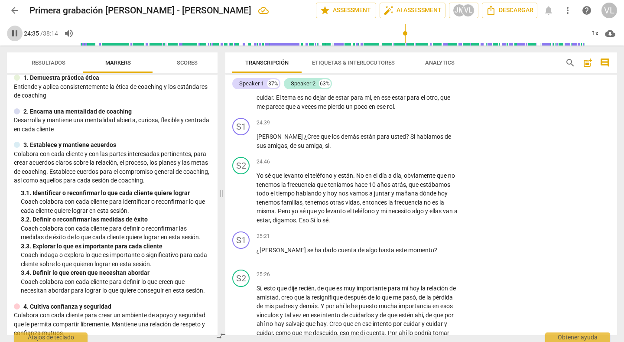
click at [14, 35] on span "pause" at bounding box center [15, 33] width 10 height 10
click at [537, 183] on div "S2 play_arrow pause 24:46 + Add competency keyboard_arrow_right Yo sé que levan…" at bounding box center [421, 190] width 392 height 75
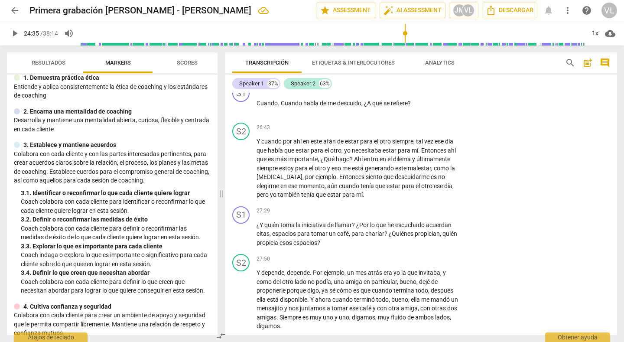
scroll to position [3617, 0]
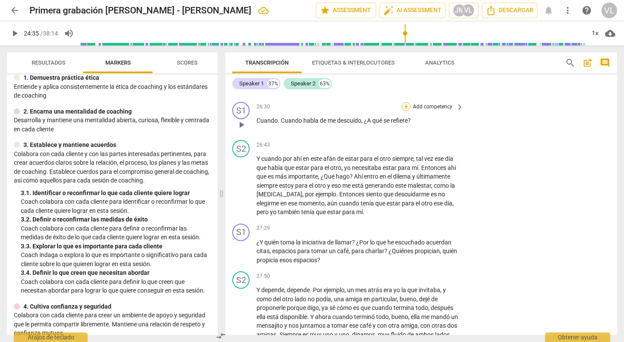
click at [405, 111] on div "+" at bounding box center [406, 106] width 9 height 9
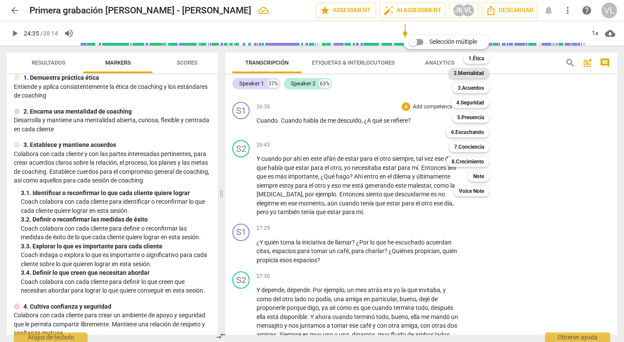
click at [460, 75] on b "2.Mentalidad" at bounding box center [469, 73] width 30 height 10
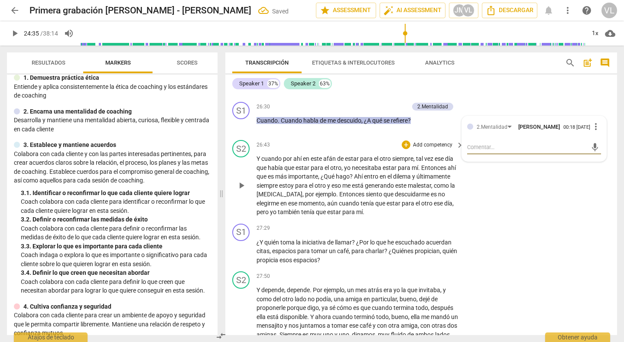
click at [521, 220] on div "S2 play_arrow pause 26:43 + Add competency keyboard_arrow_right Y cuando por ah…" at bounding box center [421, 179] width 392 height 84
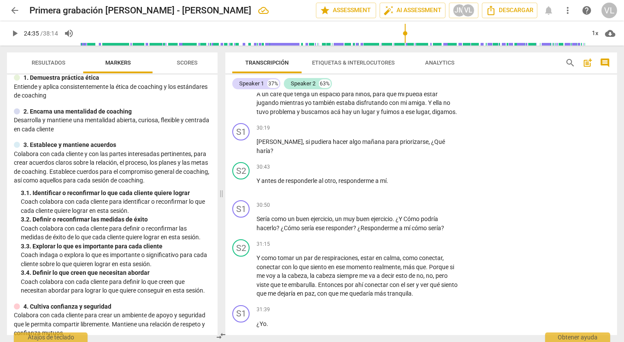
scroll to position [4103, 0]
click at [405, 131] on div "+" at bounding box center [406, 127] width 9 height 9
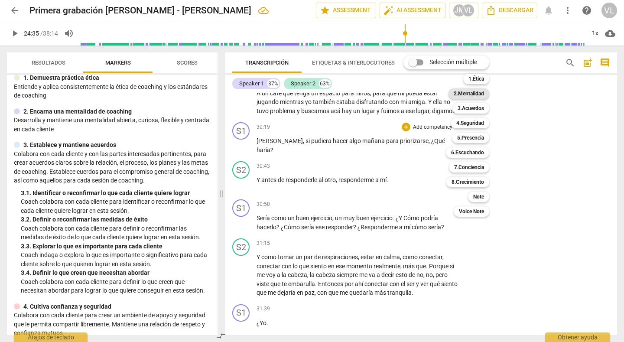
click at [481, 96] on b "2.Mentalidad" at bounding box center [469, 93] width 30 height 10
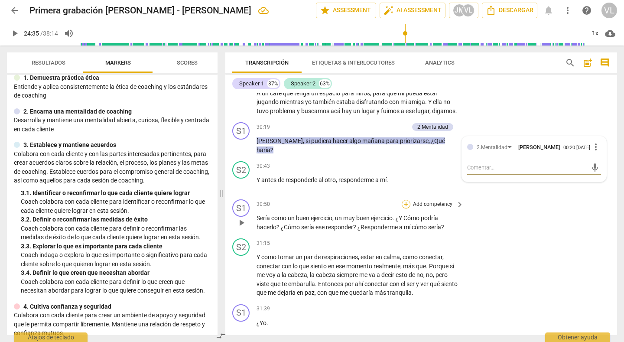
click at [403, 208] on div "+" at bounding box center [406, 204] width 9 height 9
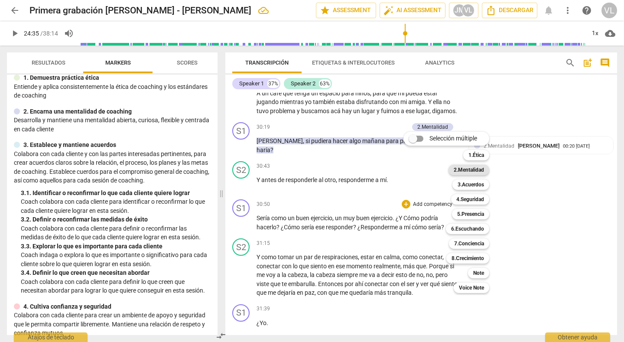
click at [462, 171] on b "2.Mentalidad" at bounding box center [469, 170] width 30 height 10
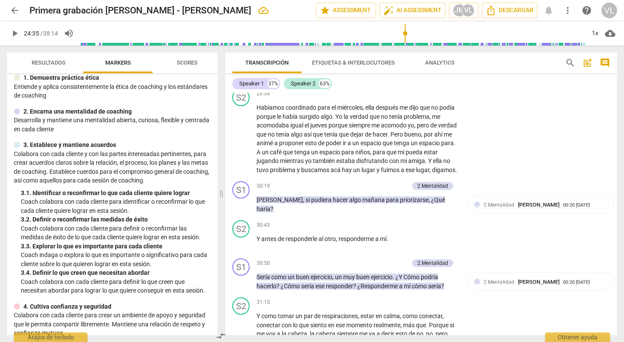
scroll to position [4027, 0]
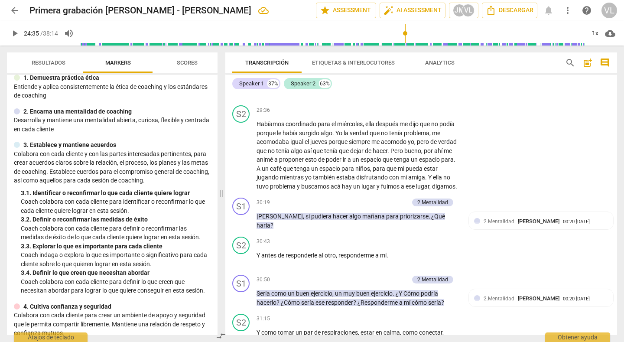
click at [405, 33] on input "range" at bounding box center [332, 34] width 505 height 28
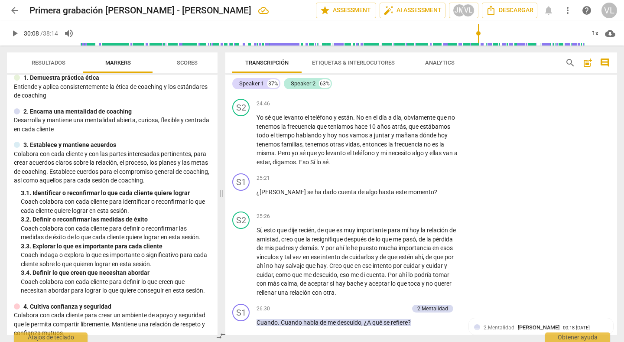
scroll to position [4117, 0]
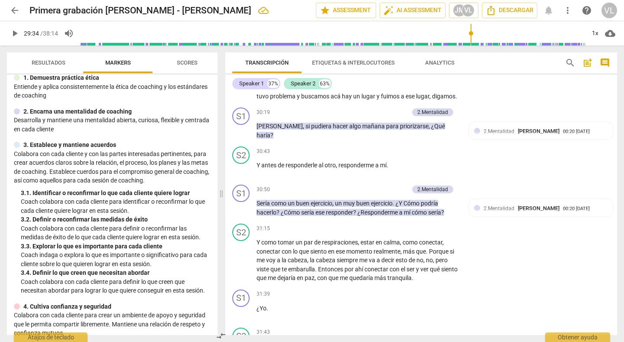
drag, startPoint x: 405, startPoint y: 33, endPoint x: 471, endPoint y: 34, distance: 65.5
click at [471, 34] on input "range" at bounding box center [332, 34] width 505 height 28
click at [11, 33] on span "play_arrow" at bounding box center [15, 33] width 10 height 10
click at [522, 174] on div "S2 play_arrow pause 30:43 + Add competency keyboard_arrow_right Y antes de resp…" at bounding box center [421, 162] width 392 height 38
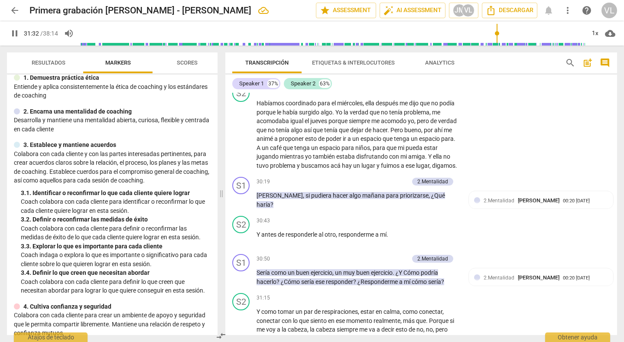
scroll to position [4298, 0]
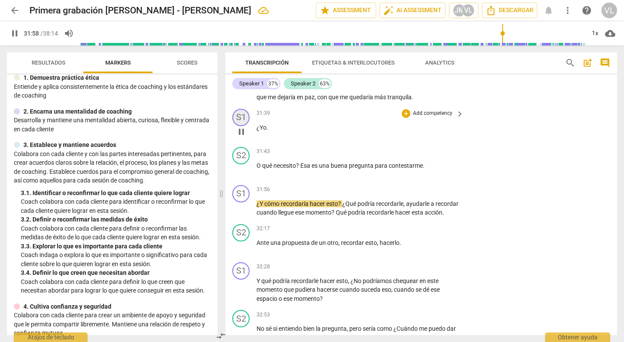
click at [239, 124] on div "S1" at bounding box center [240, 117] width 17 height 17
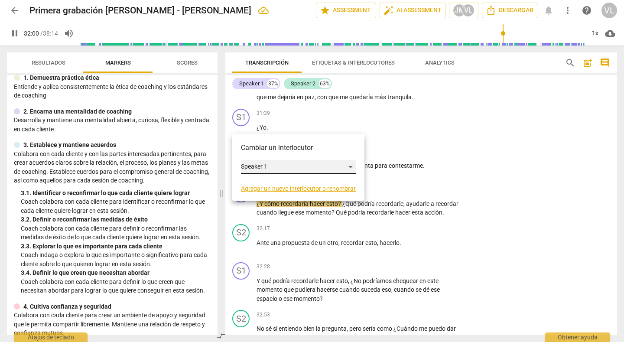
click at [270, 164] on div "Speaker 1" at bounding box center [298, 167] width 115 height 14
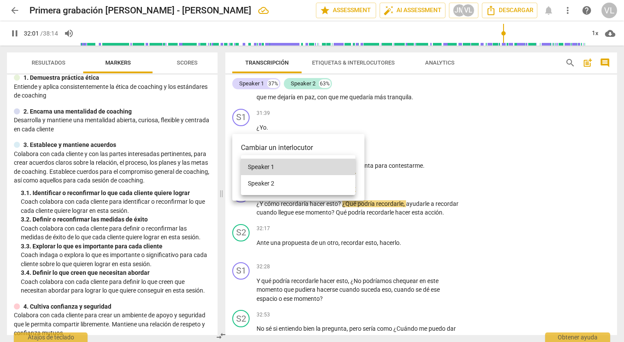
click at [275, 179] on li "Speaker 2" at bounding box center [298, 183] width 114 height 16
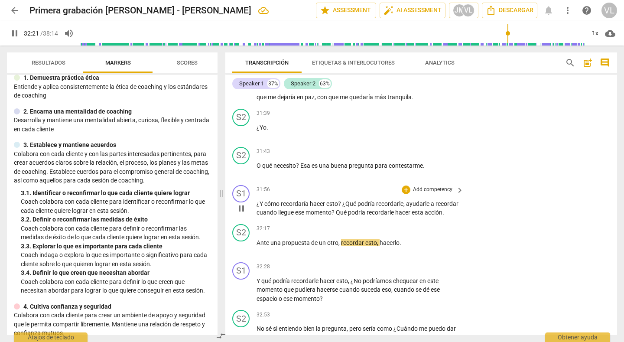
click at [548, 218] on div "S1 play_arrow pause 31:56 + Add competency keyboard_arrow_right ¿Y cómo recorda…" at bounding box center [421, 201] width 392 height 39
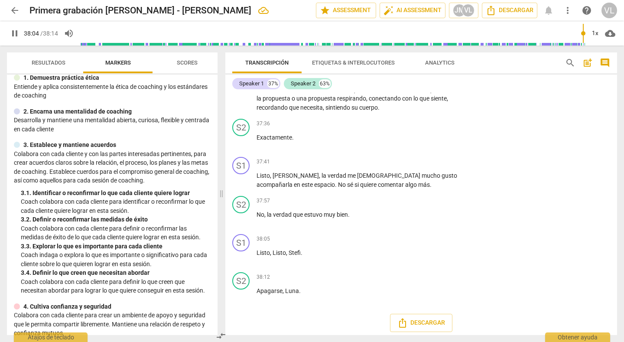
scroll to position [5284, 0]
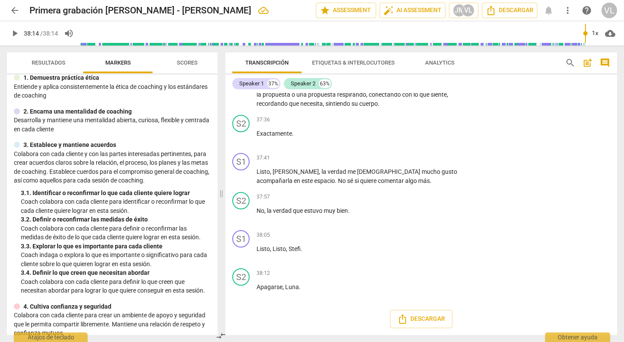
click at [582, 33] on input "range" at bounding box center [332, 34] width 505 height 28
click at [16, 36] on span "play_arrow" at bounding box center [15, 33] width 10 height 10
type input "2294"
